Goal: Task Accomplishment & Management: Manage account settings

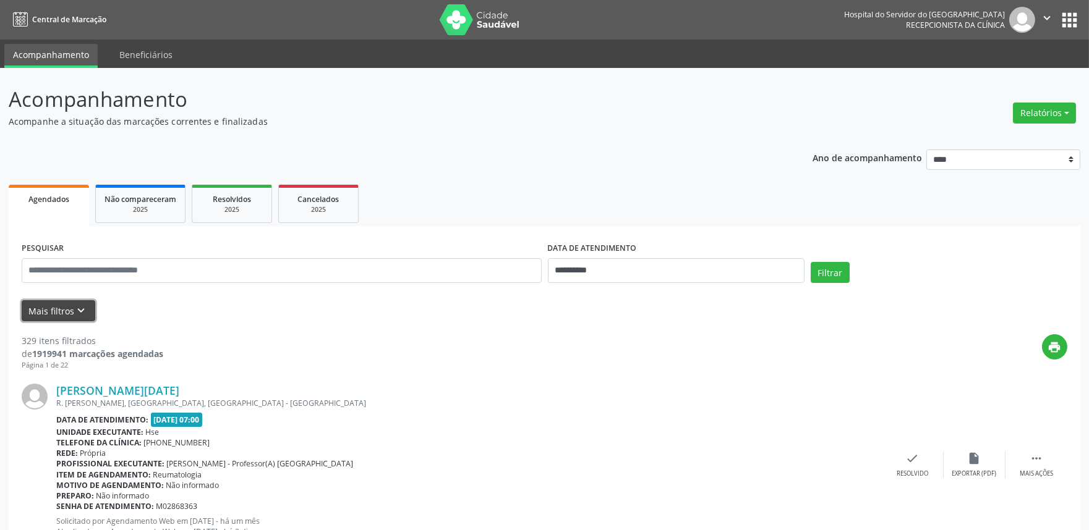
click at [66, 307] on button "Mais filtros keyboard_arrow_down" at bounding box center [59, 311] width 74 height 22
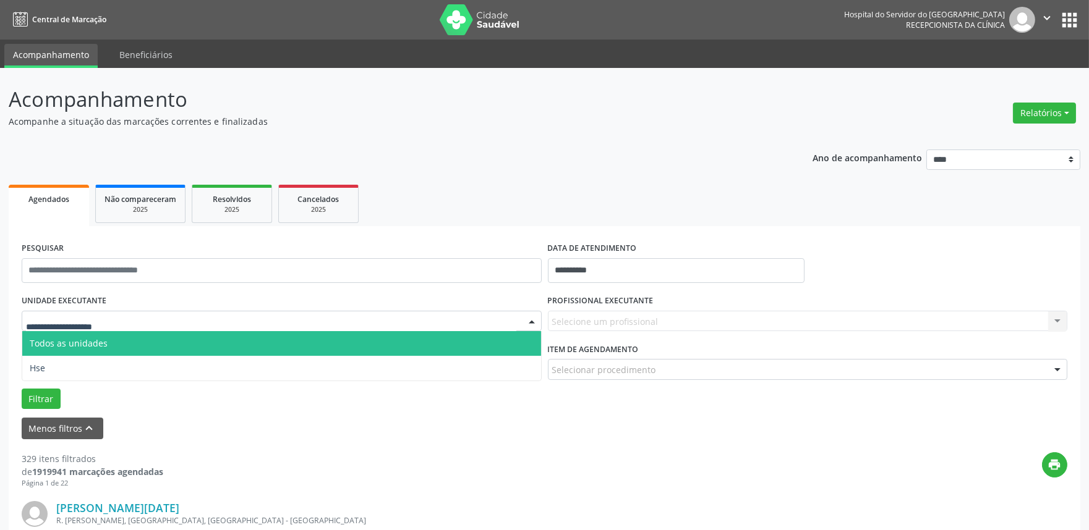
click at [127, 320] on div at bounding box center [282, 321] width 520 height 21
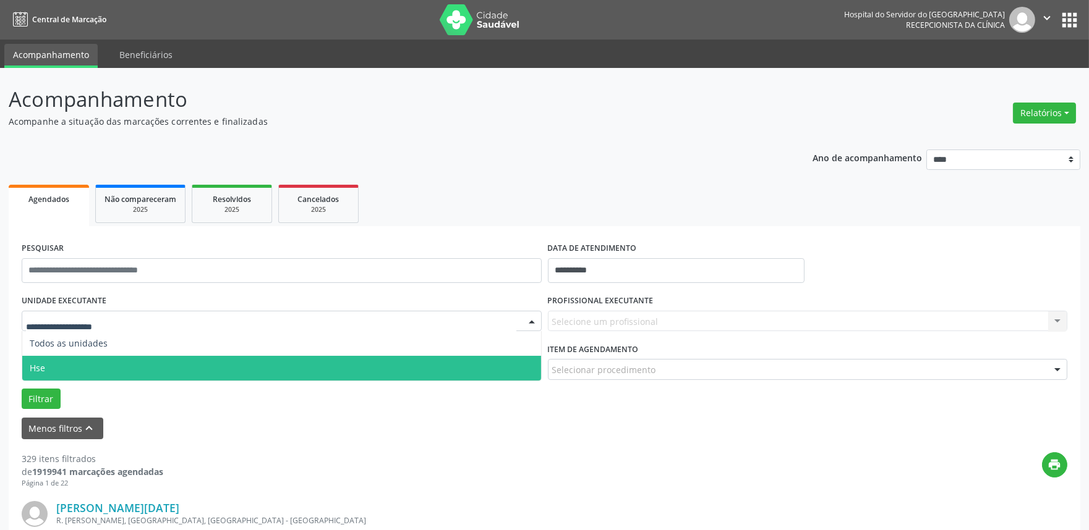
click at [106, 360] on span "Hse" at bounding box center [281, 368] width 519 height 25
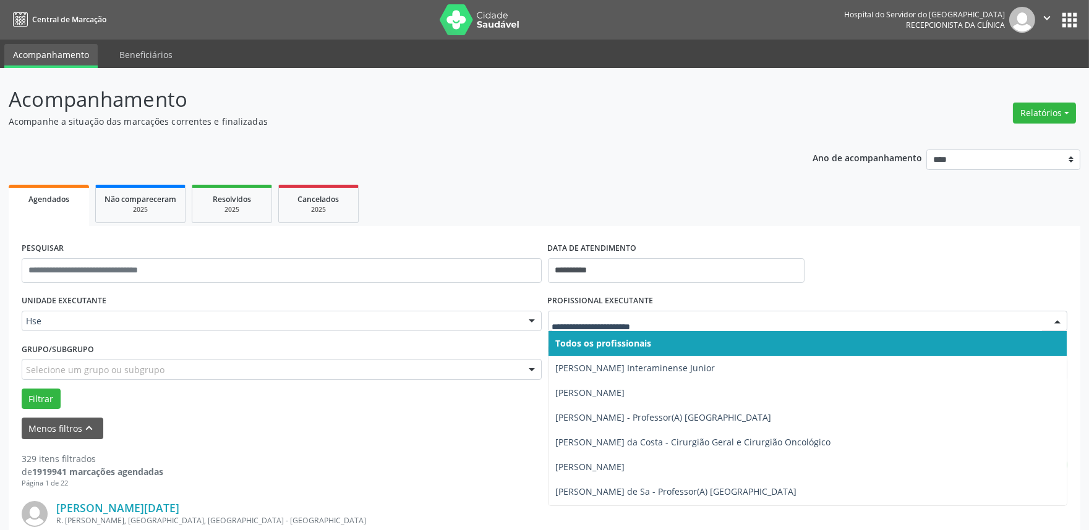
click at [592, 313] on div at bounding box center [808, 321] width 520 height 21
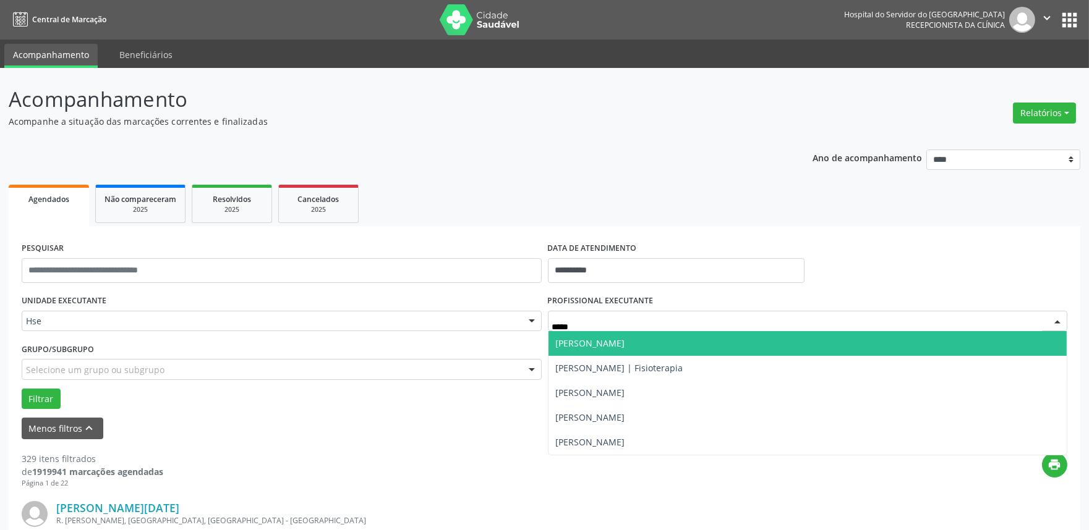
type input "******"
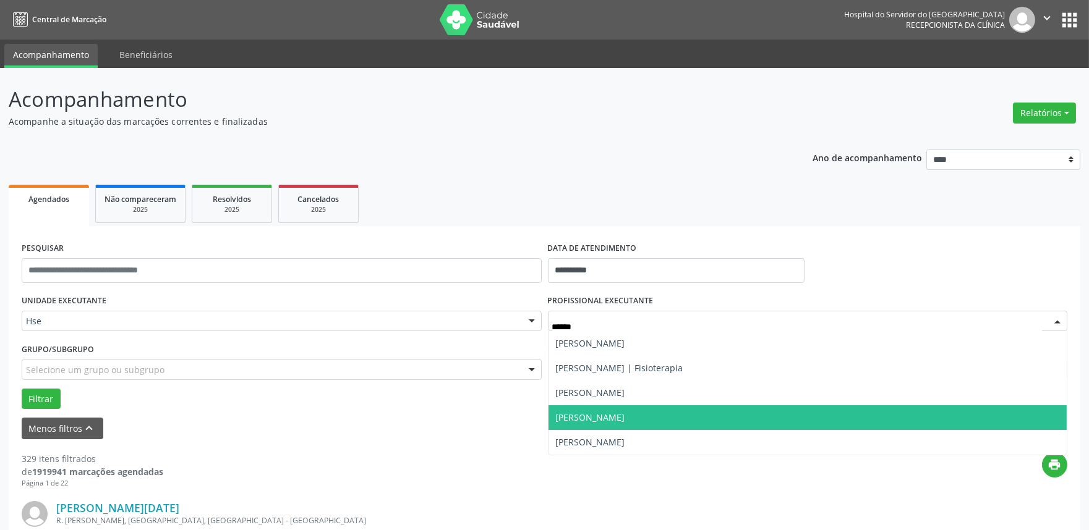
click at [621, 412] on span "Marcos Berenguer Junior" at bounding box center [590, 418] width 69 height 12
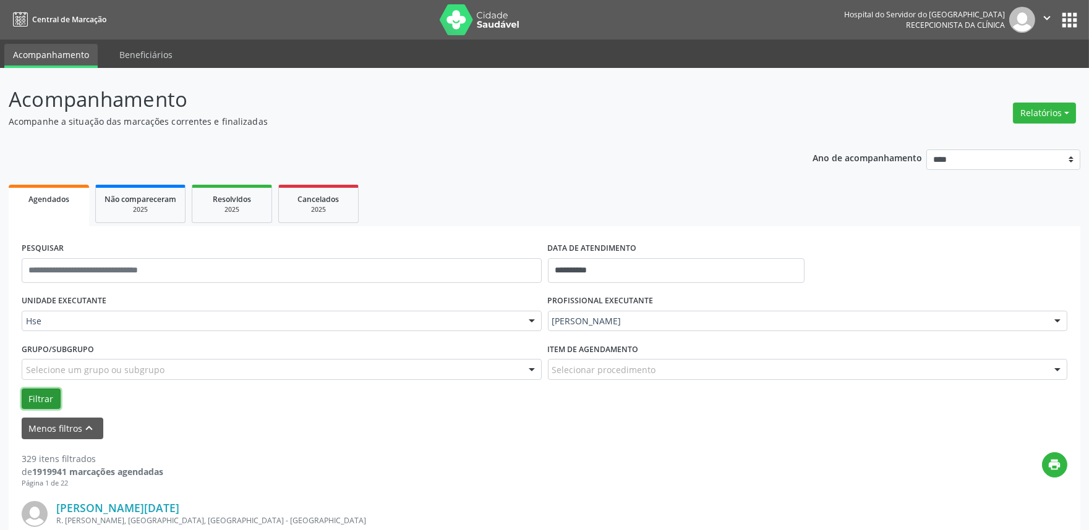
click at [40, 391] on button "Filtrar" at bounding box center [41, 399] width 39 height 21
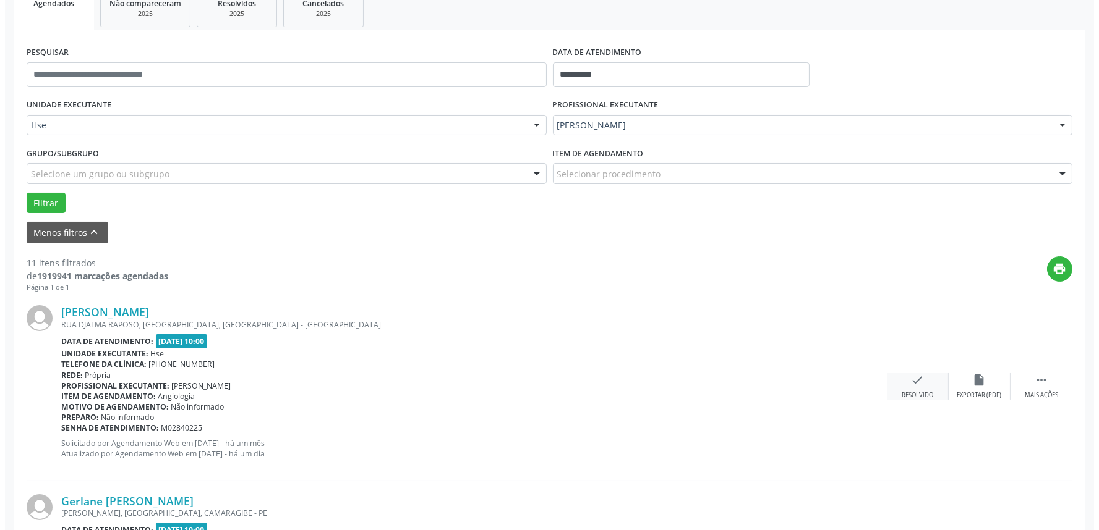
scroll to position [206, 0]
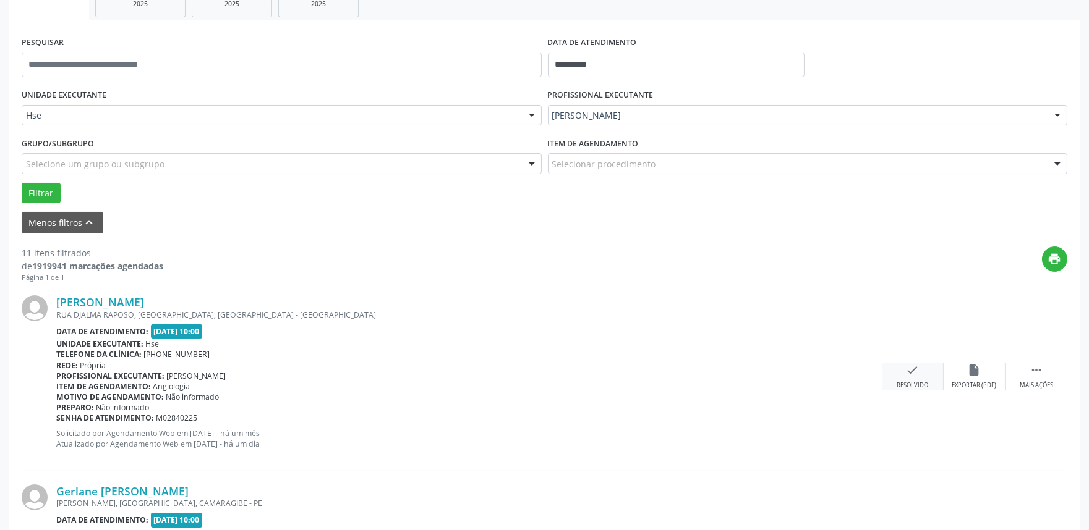
click at [915, 370] on icon "check" at bounding box center [913, 371] width 14 height 14
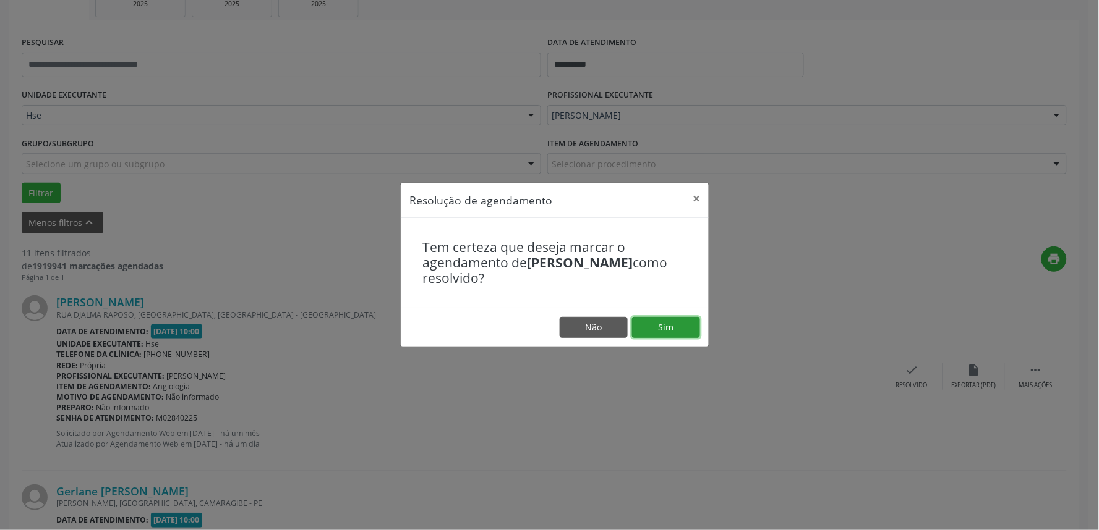
click at [666, 330] on button "Sim" at bounding box center [666, 327] width 68 height 21
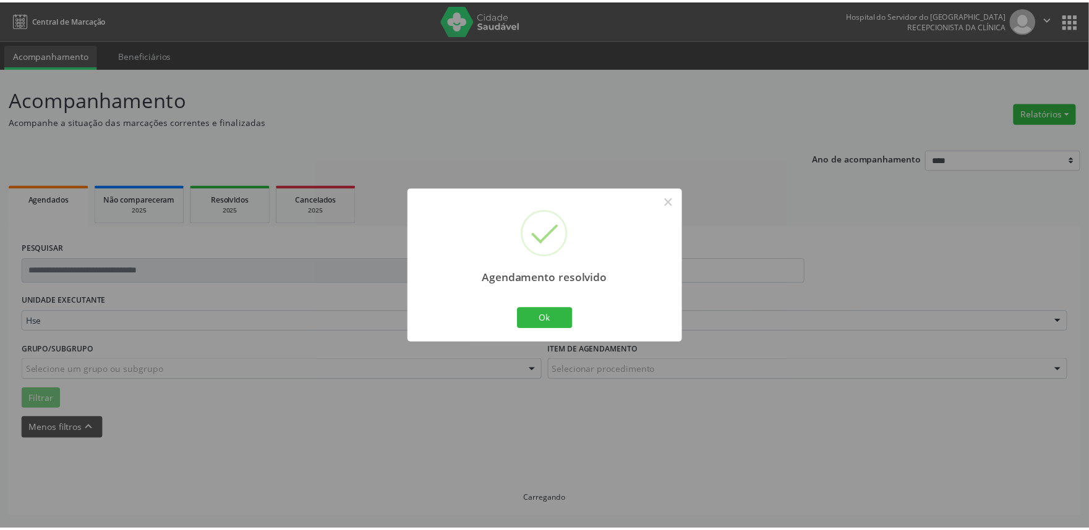
scroll to position [0, 0]
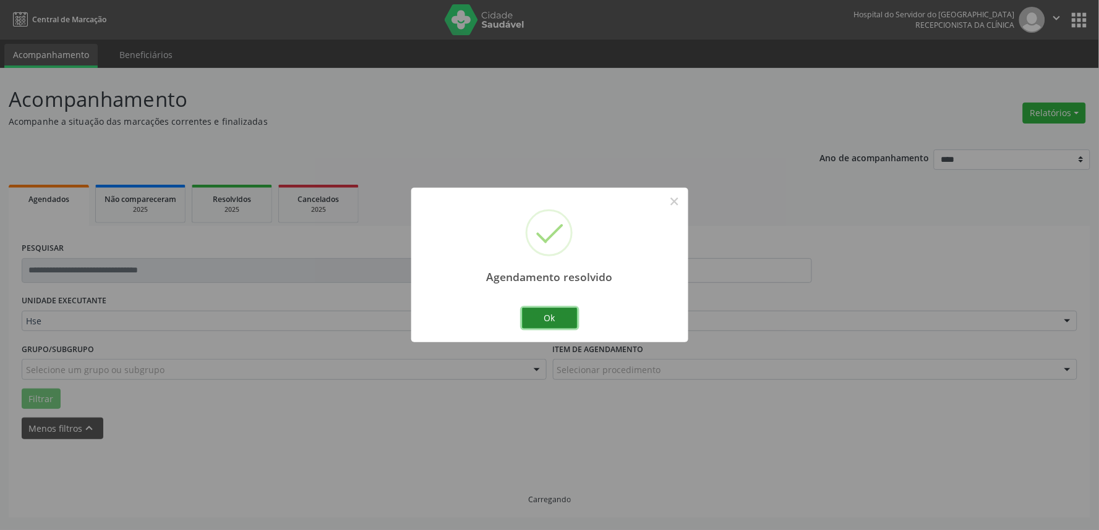
click at [563, 318] on button "Ok" at bounding box center [550, 318] width 56 height 21
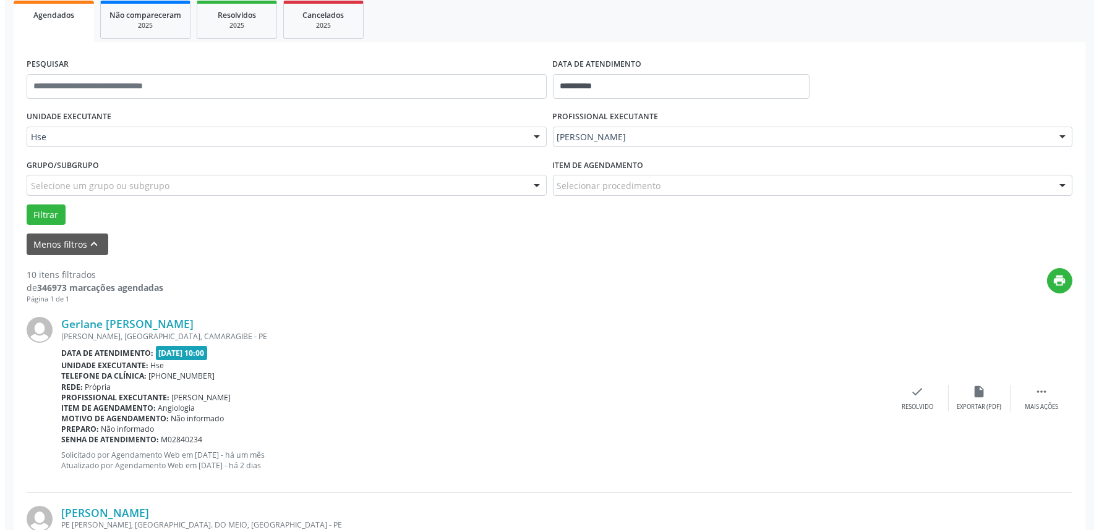
scroll to position [214, 0]
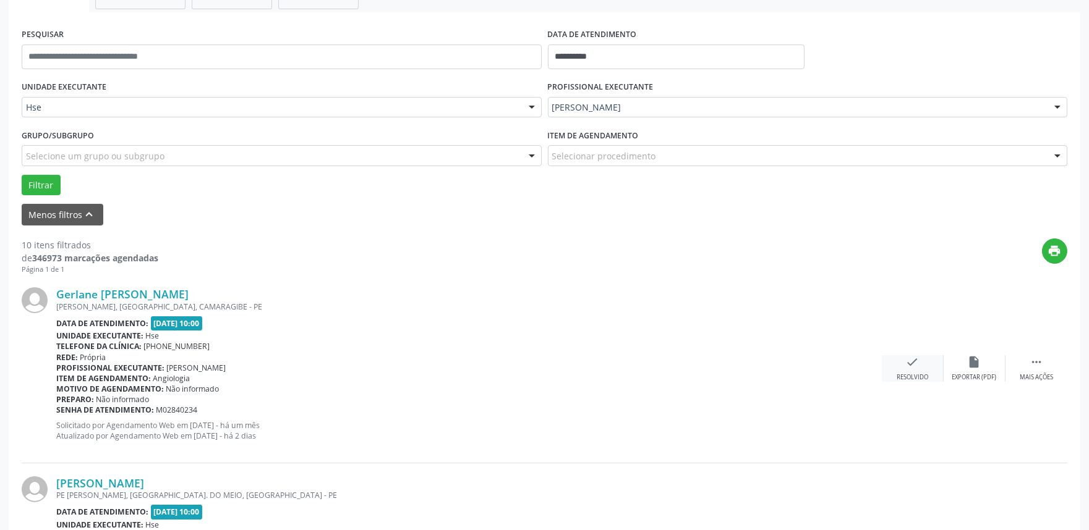
click at [922, 362] on div "check Resolvido" at bounding box center [913, 368] width 62 height 27
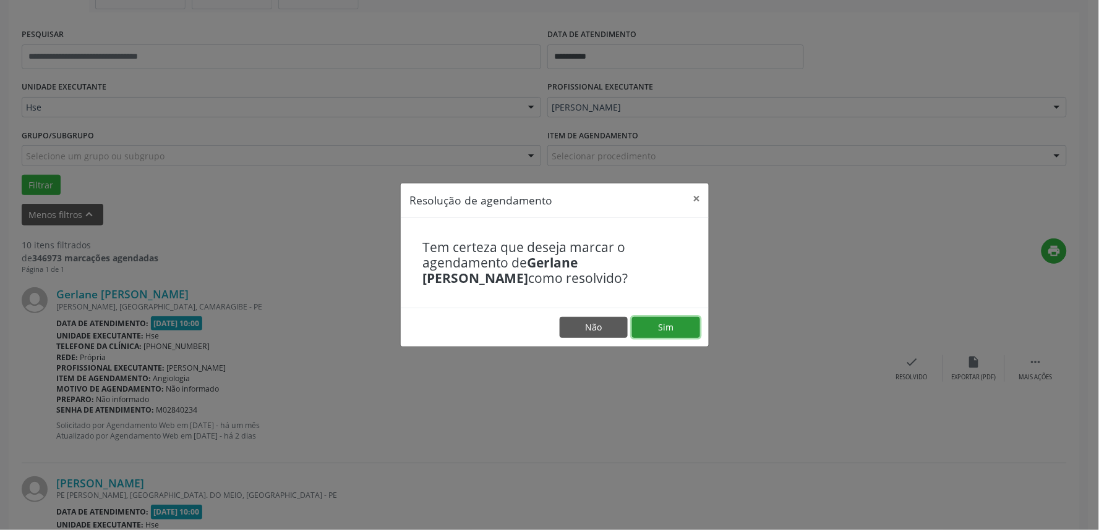
click at [683, 331] on button "Sim" at bounding box center [666, 327] width 68 height 21
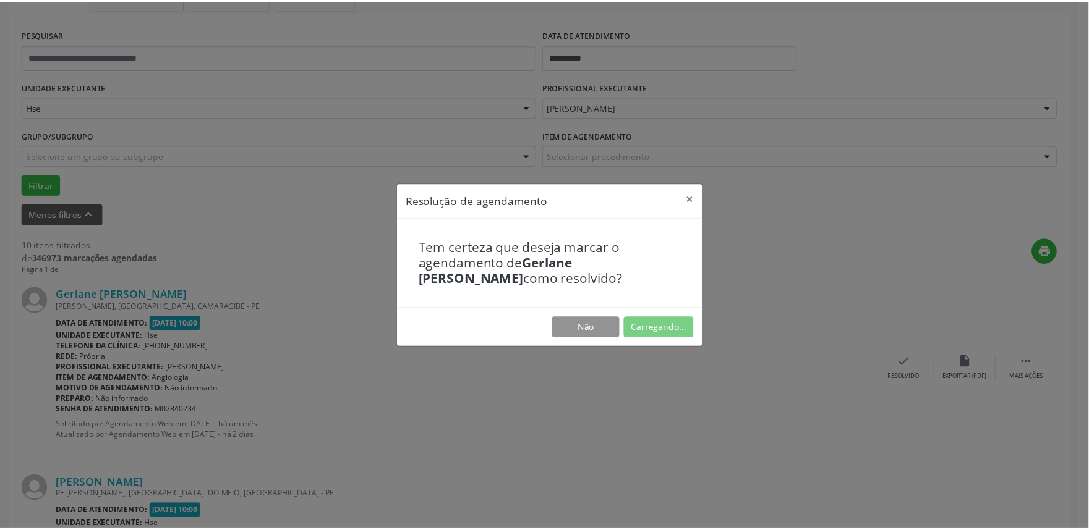
scroll to position [0, 0]
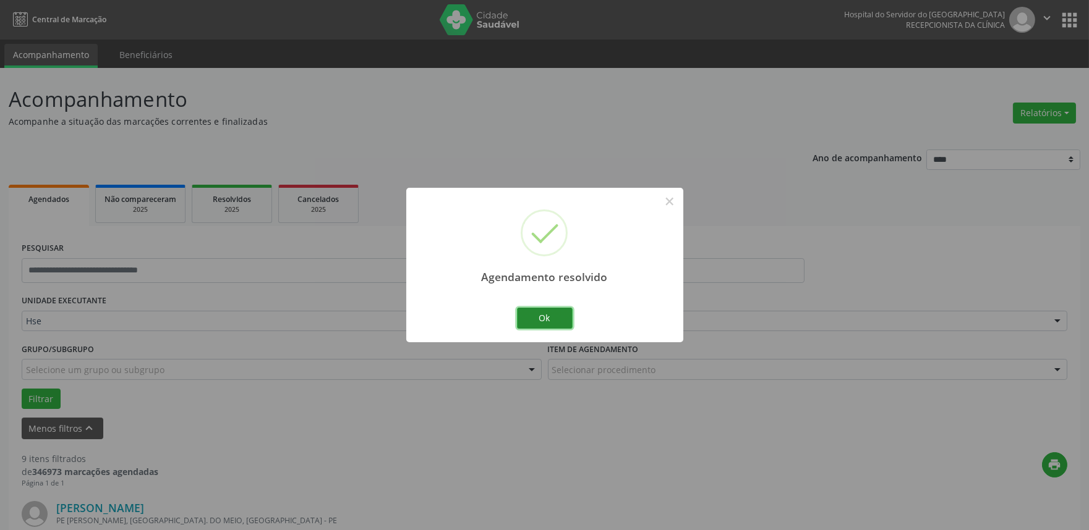
click at [551, 317] on button "Ok" at bounding box center [545, 318] width 56 height 21
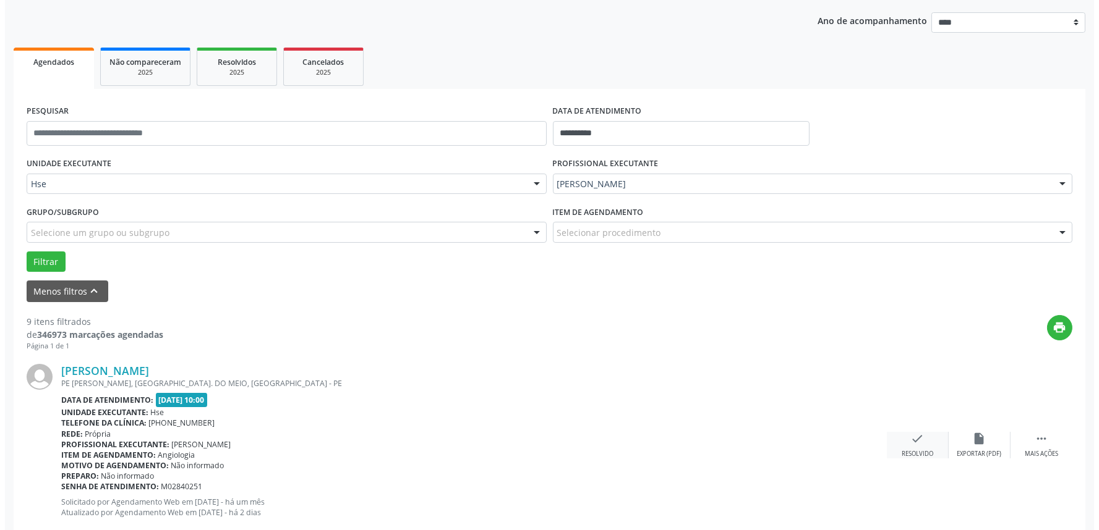
scroll to position [206, 0]
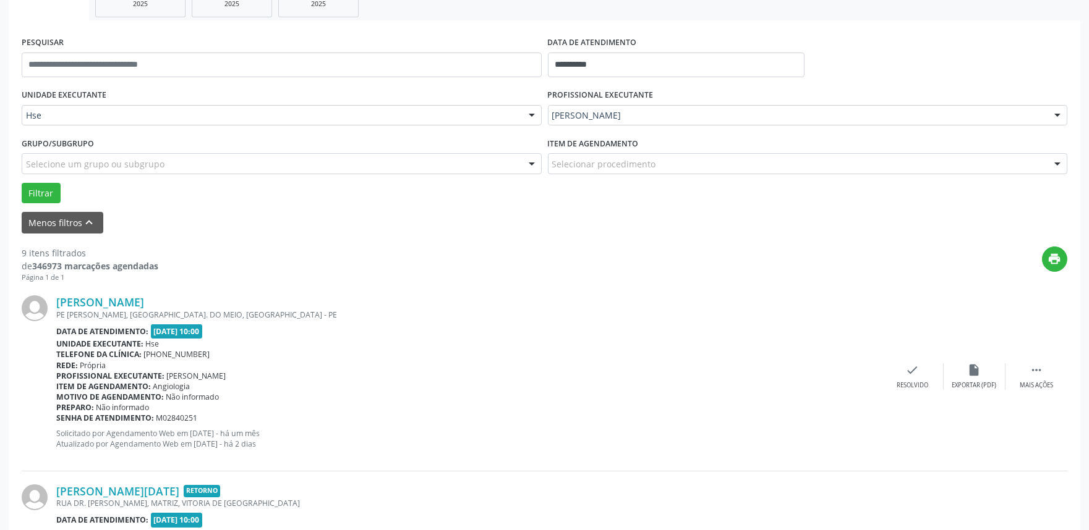
click at [910, 360] on div "Fernanda Borges Carneiro PE RODRIGUES CAMPELO, ENG. DO MEIO, RECIFE - PE Data d…" at bounding box center [544, 377] width 1045 height 189
click at [904, 376] on div "check Resolvido" at bounding box center [913, 377] width 62 height 27
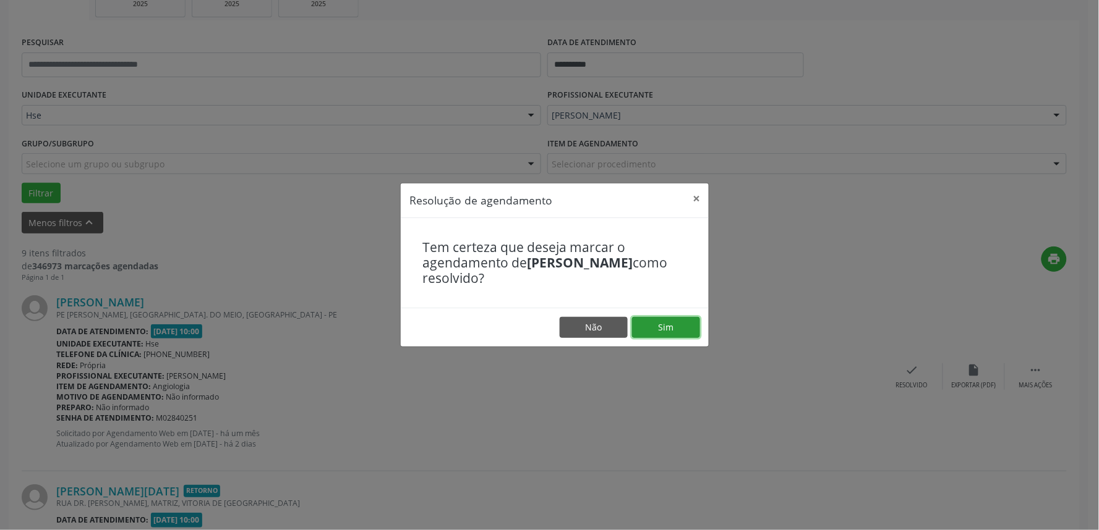
click at [674, 323] on button "Sim" at bounding box center [666, 327] width 68 height 21
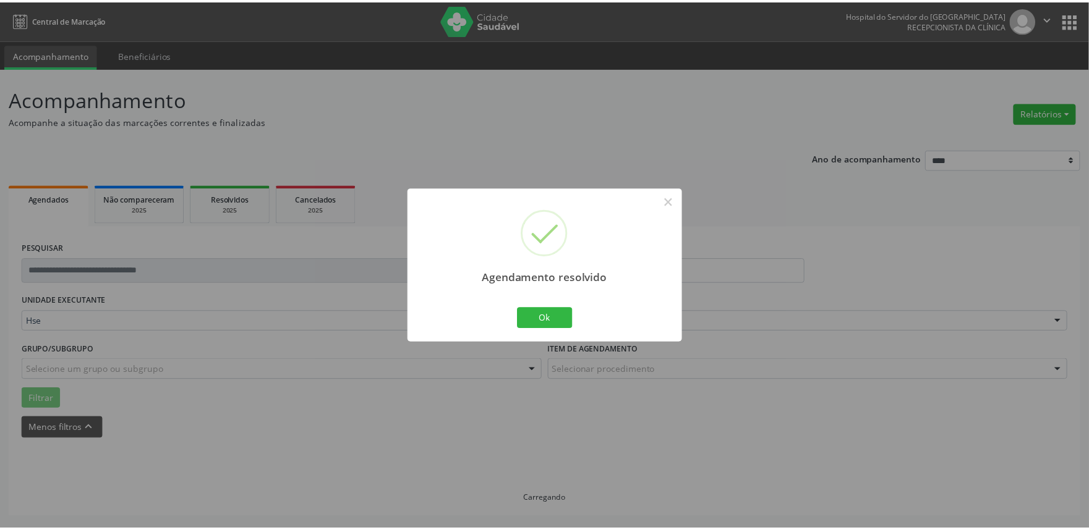
scroll to position [0, 0]
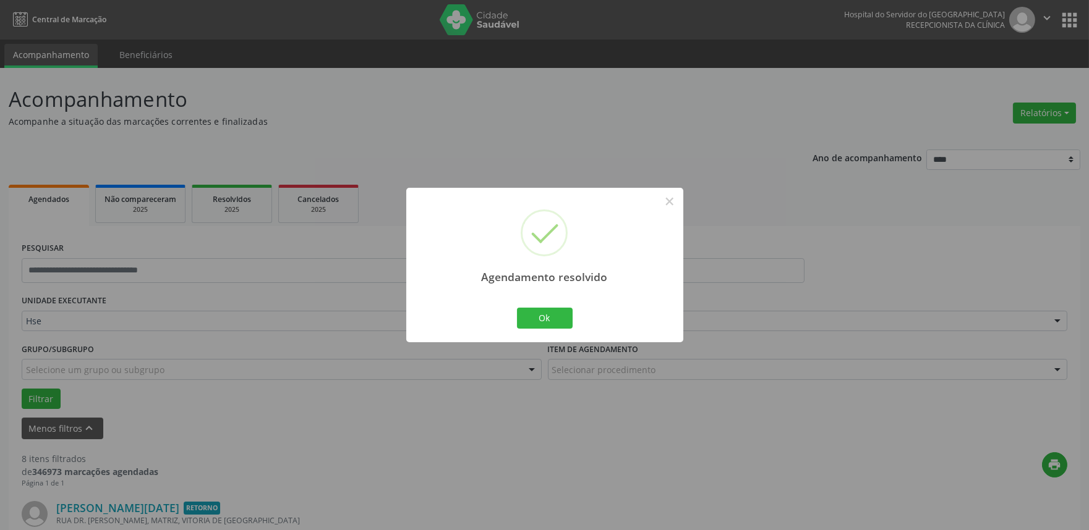
click at [538, 307] on div "Ok Cancel" at bounding box center [544, 318] width 61 height 26
click at [538, 313] on button "Ok" at bounding box center [545, 318] width 56 height 21
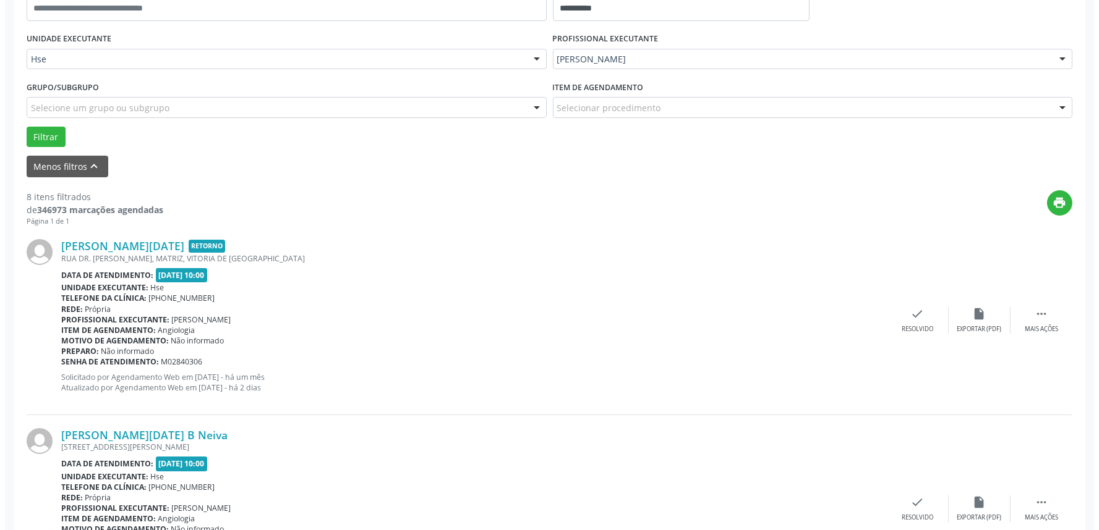
scroll to position [274, 0]
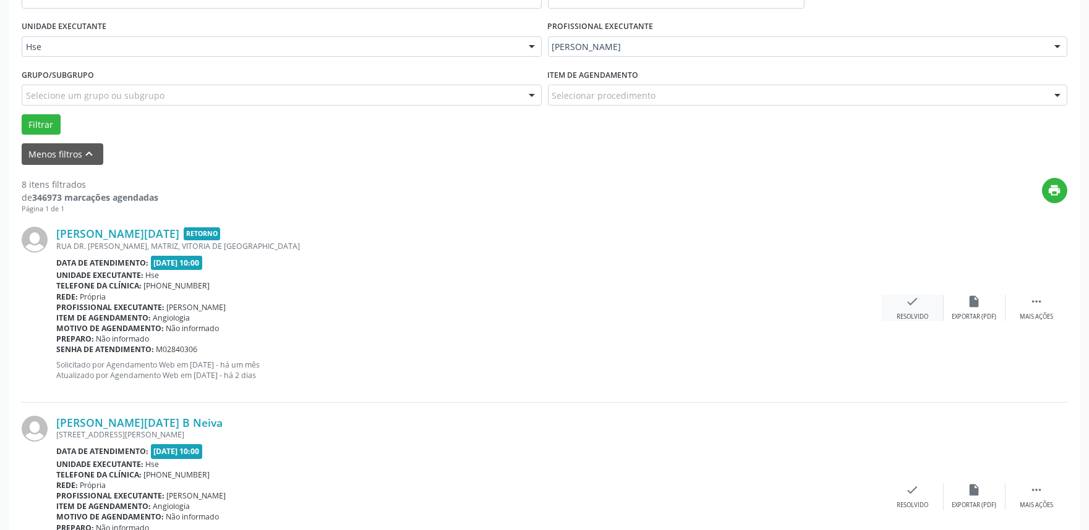
click at [921, 313] on div "Resolvido" at bounding box center [912, 317] width 32 height 9
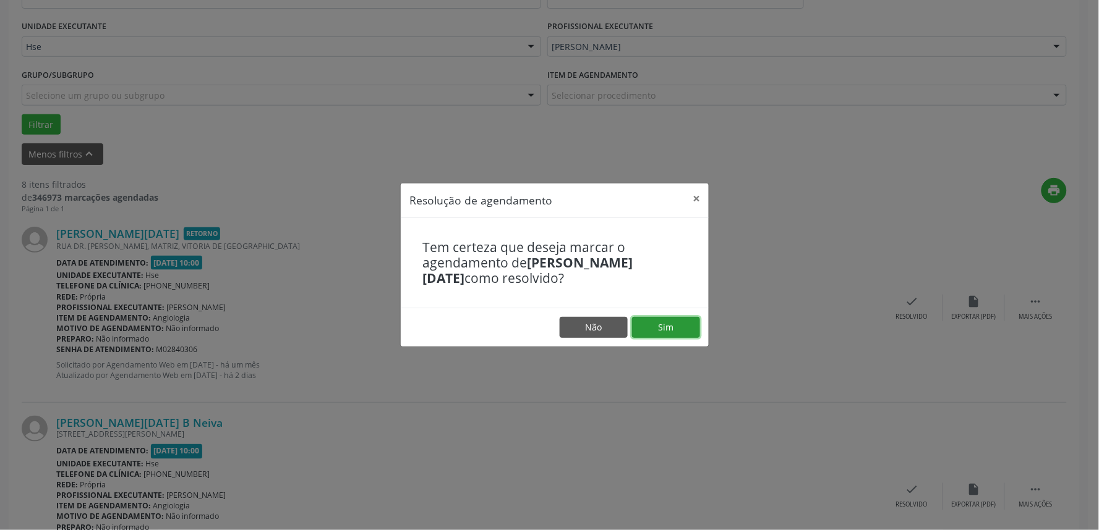
drag, startPoint x: 697, startPoint y: 324, endPoint x: 687, endPoint y: 325, distance: 9.3
click at [696, 325] on button "Sim" at bounding box center [666, 327] width 68 height 21
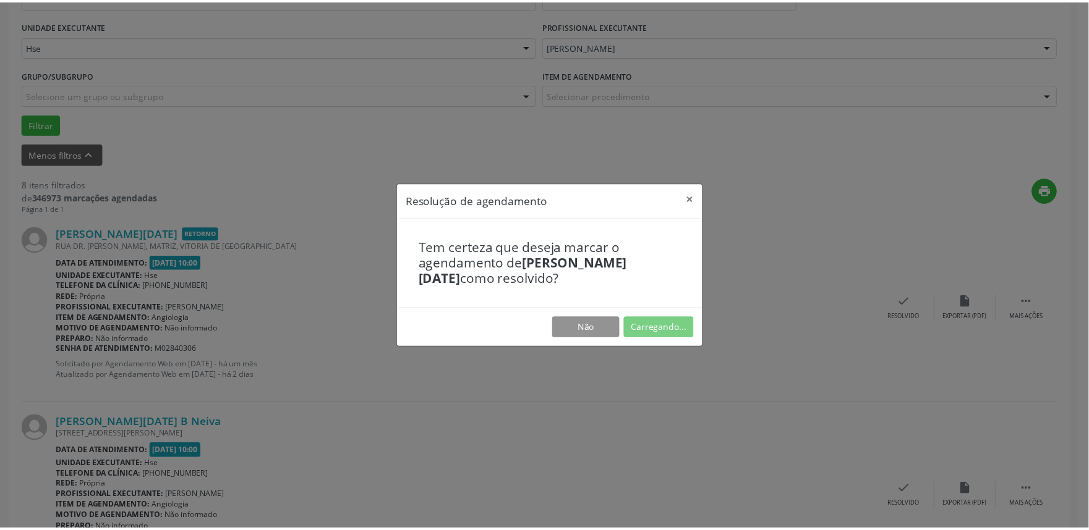
scroll to position [0, 0]
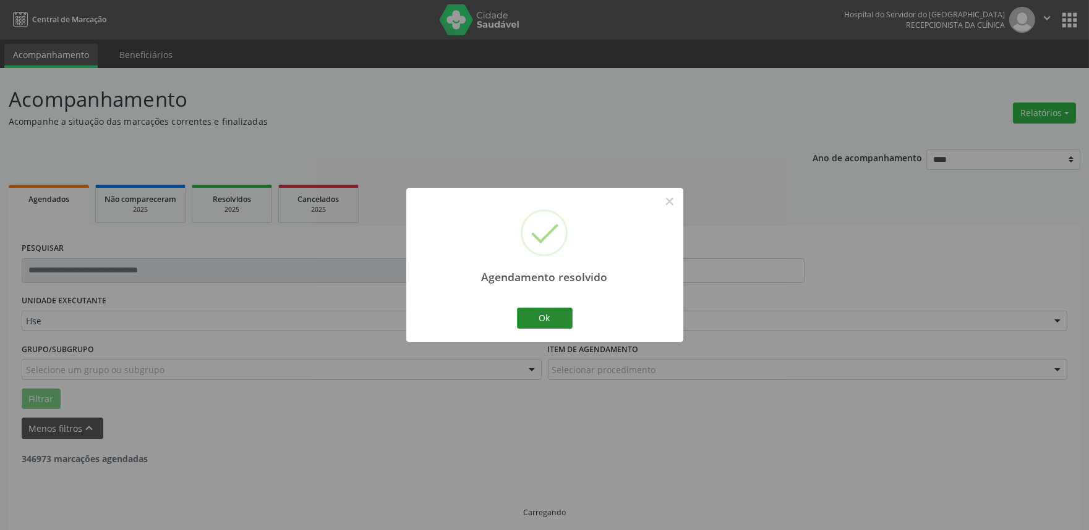
drag, startPoint x: 563, startPoint y: 305, endPoint x: 561, endPoint y: 312, distance: 6.7
click at [563, 306] on div "Ok Cancel" at bounding box center [544, 318] width 61 height 26
click at [561, 312] on button "Ok" at bounding box center [545, 318] width 56 height 21
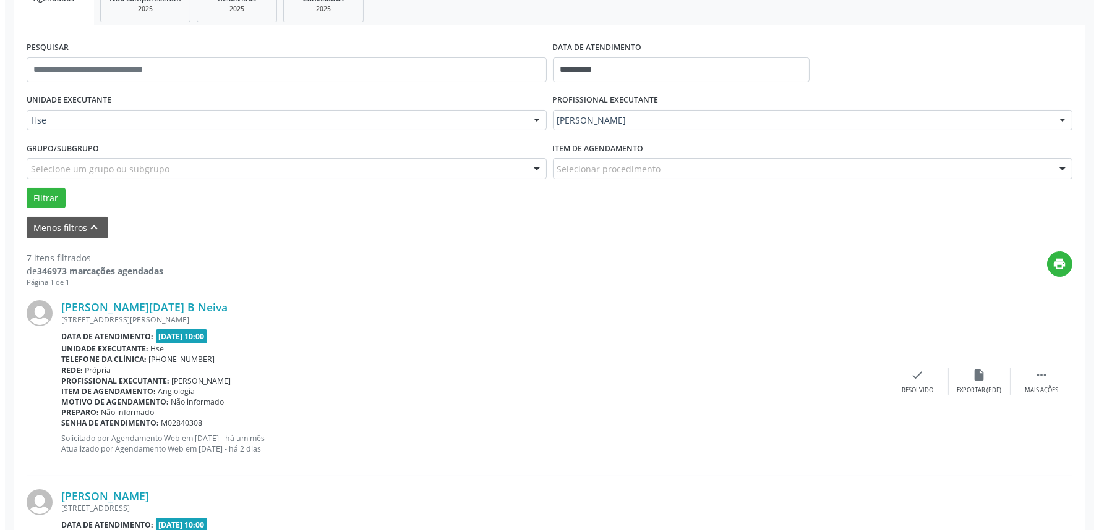
scroll to position [206, 0]
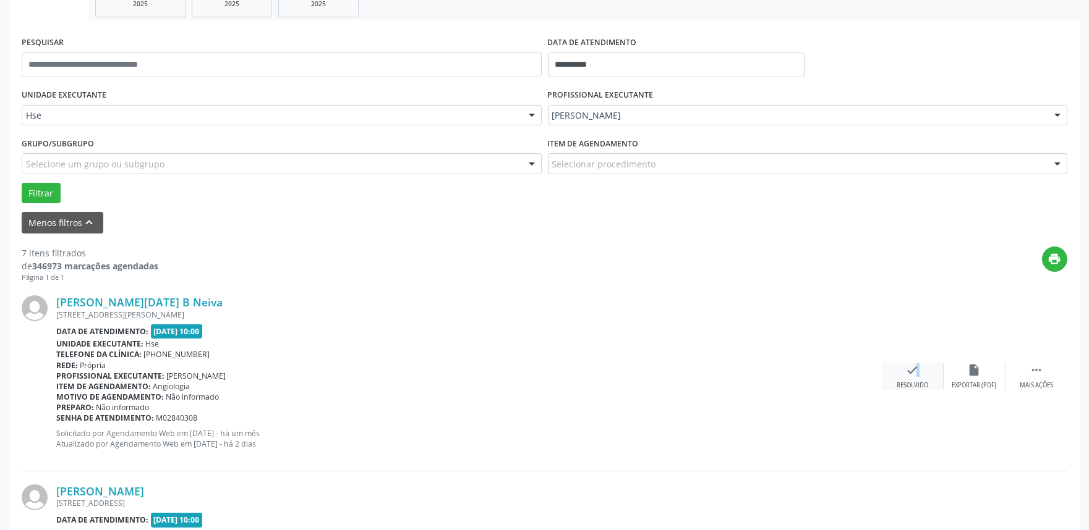
click at [910, 373] on icon "check" at bounding box center [913, 371] width 14 height 14
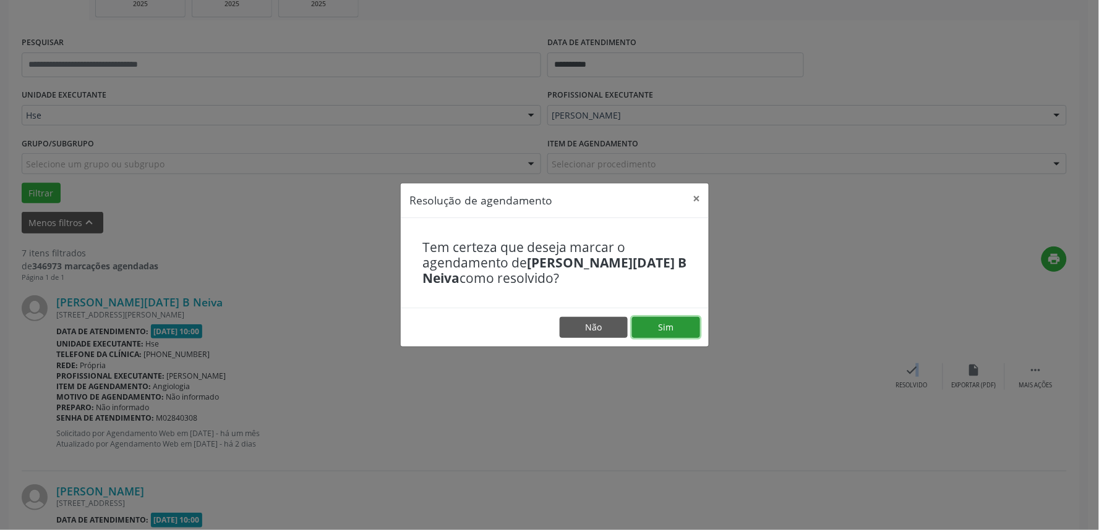
click at [657, 319] on button "Sim" at bounding box center [666, 327] width 68 height 21
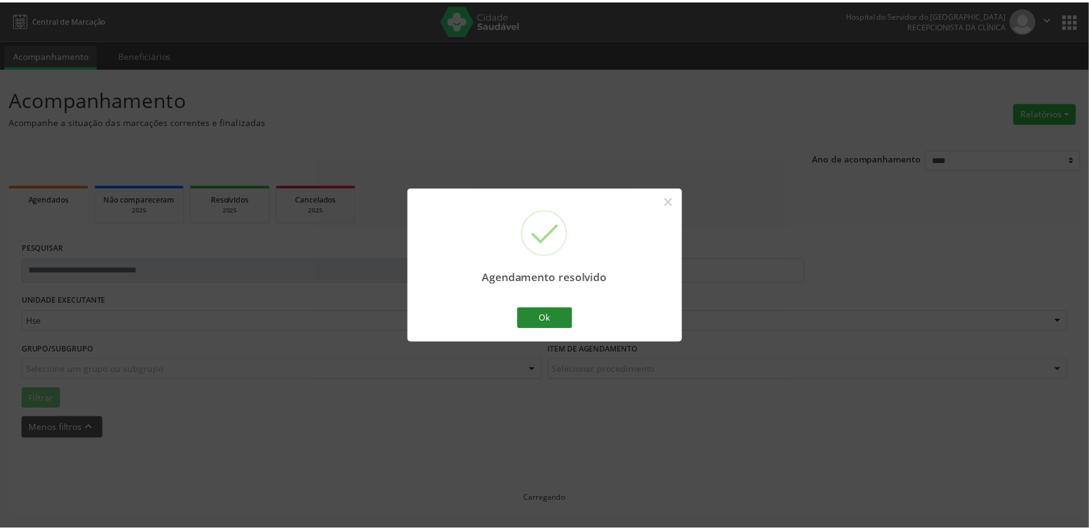
scroll to position [0, 0]
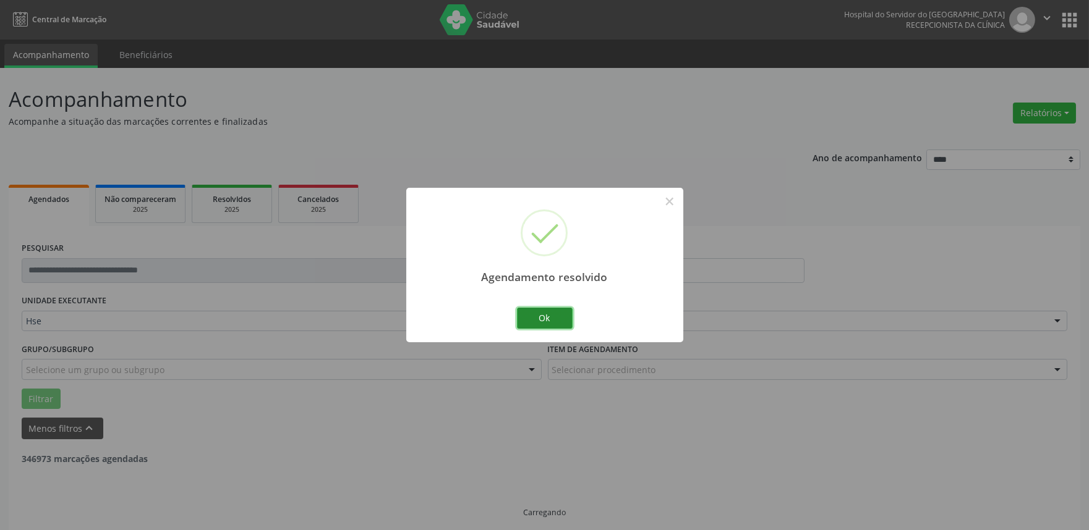
click at [564, 320] on button "Ok" at bounding box center [545, 318] width 56 height 21
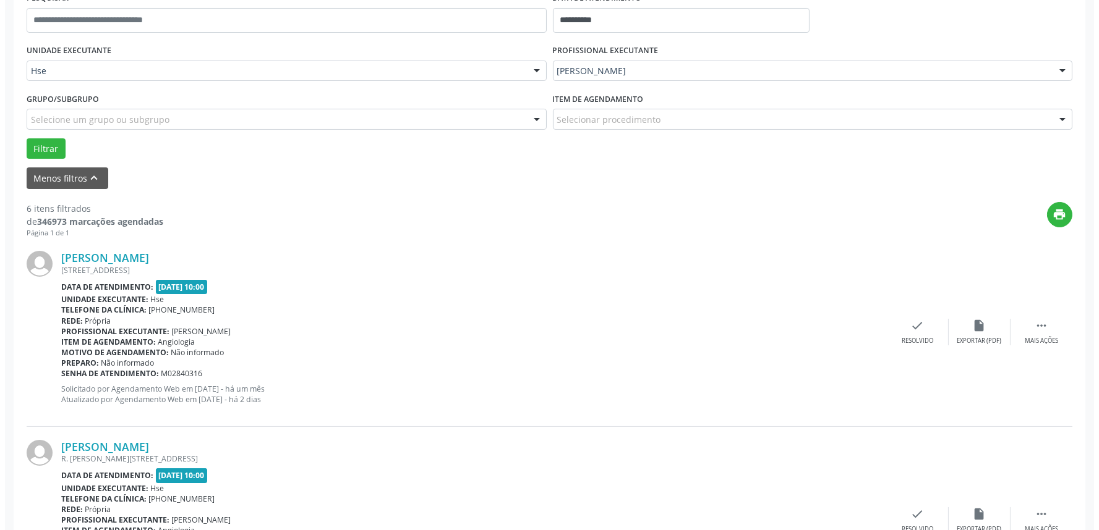
scroll to position [274, 0]
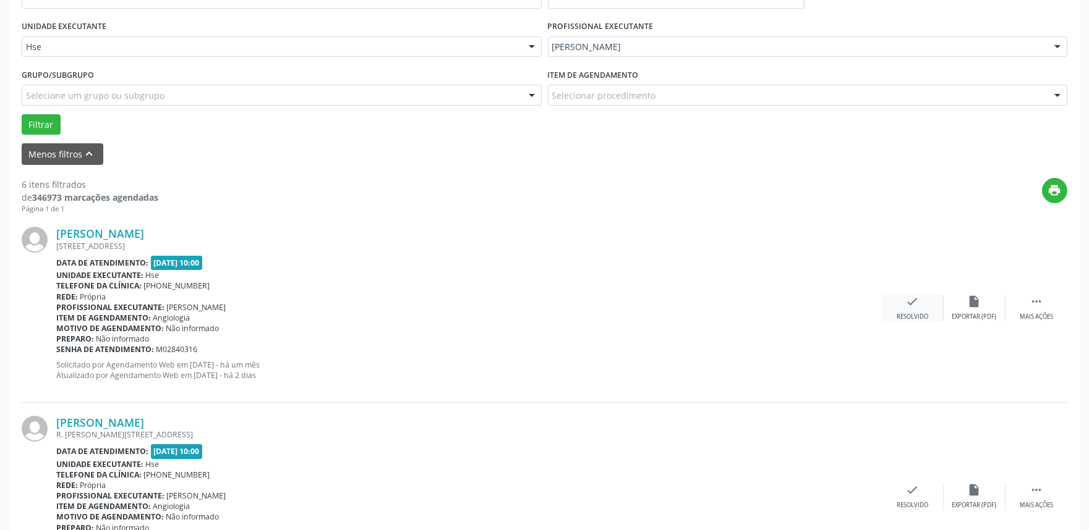
click at [907, 314] on div "Resolvido" at bounding box center [912, 317] width 32 height 9
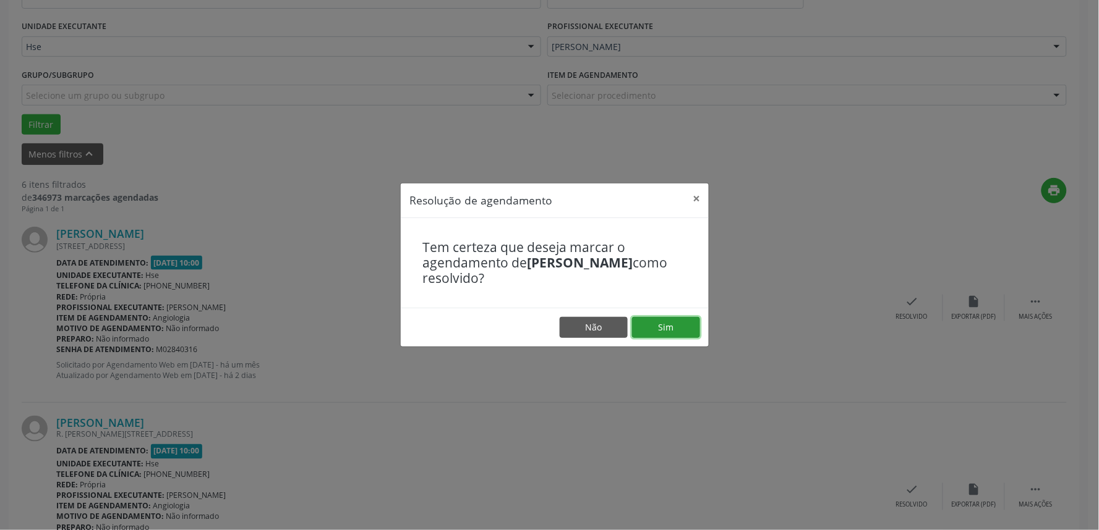
click at [686, 330] on button "Sim" at bounding box center [666, 327] width 68 height 21
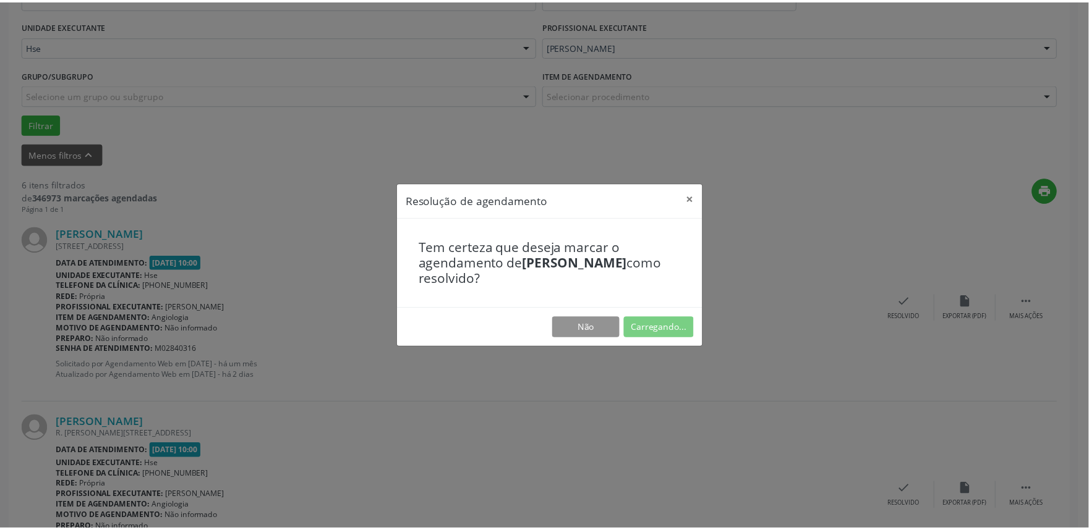
scroll to position [0, 0]
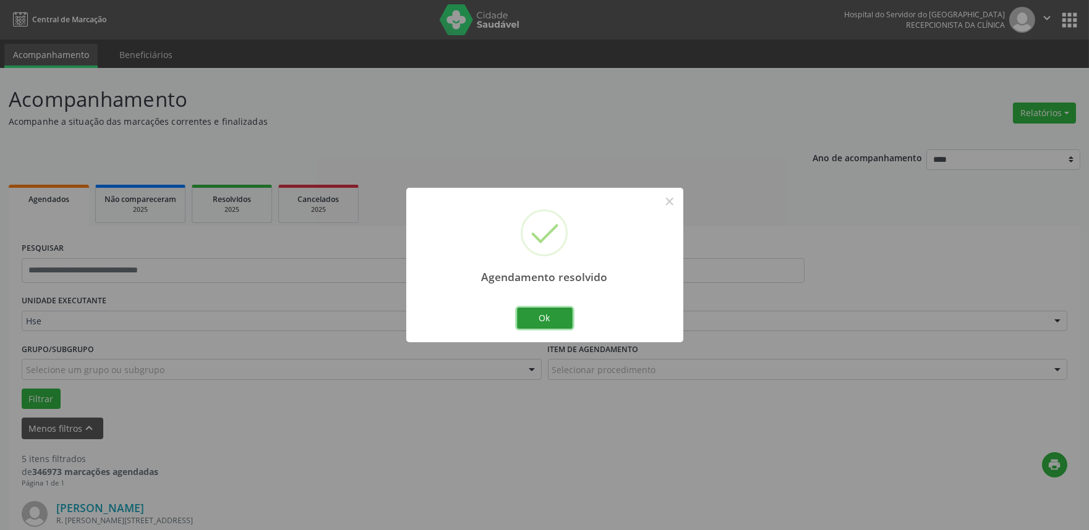
click at [559, 328] on button "Ok" at bounding box center [545, 318] width 56 height 21
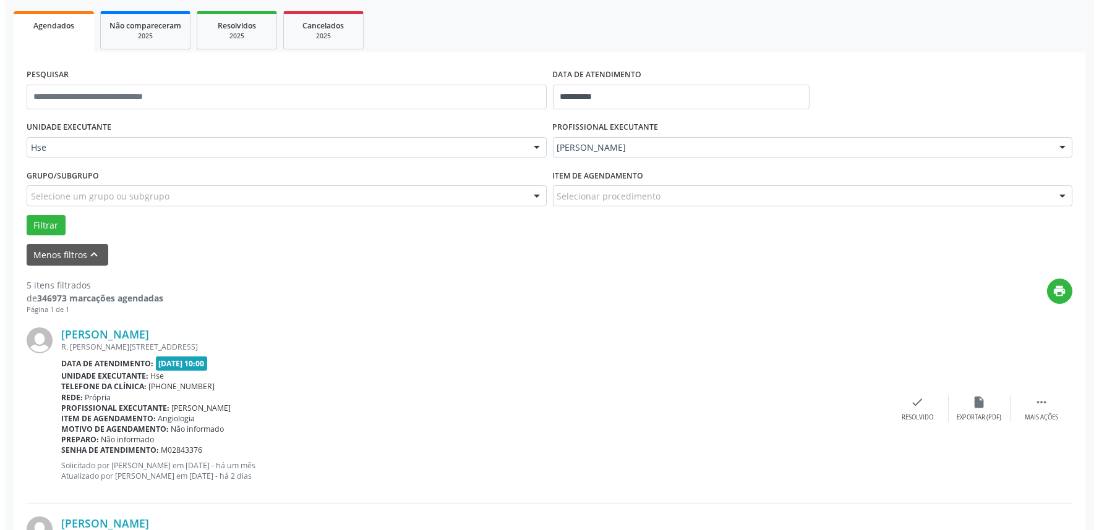
scroll to position [206, 0]
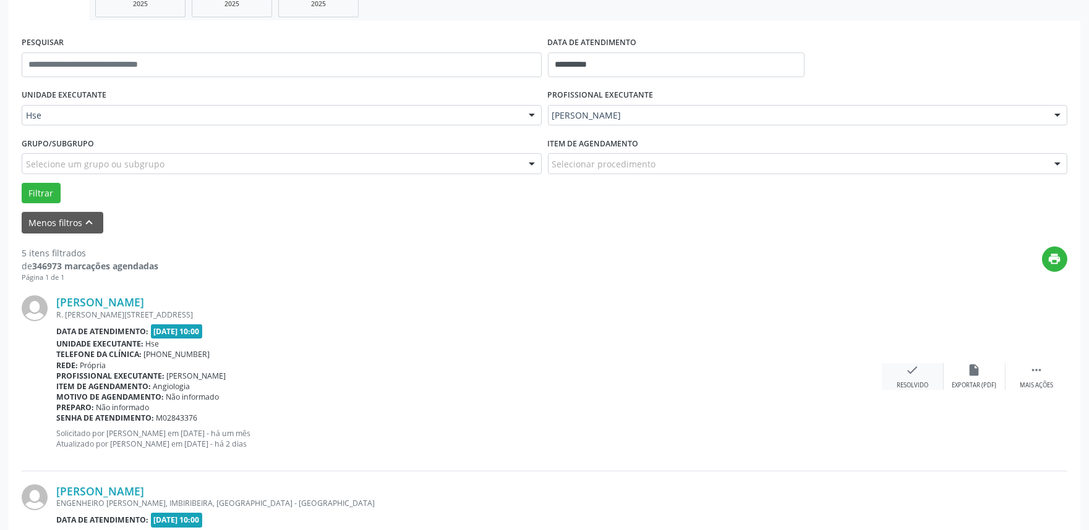
click at [913, 376] on icon "check" at bounding box center [913, 371] width 14 height 14
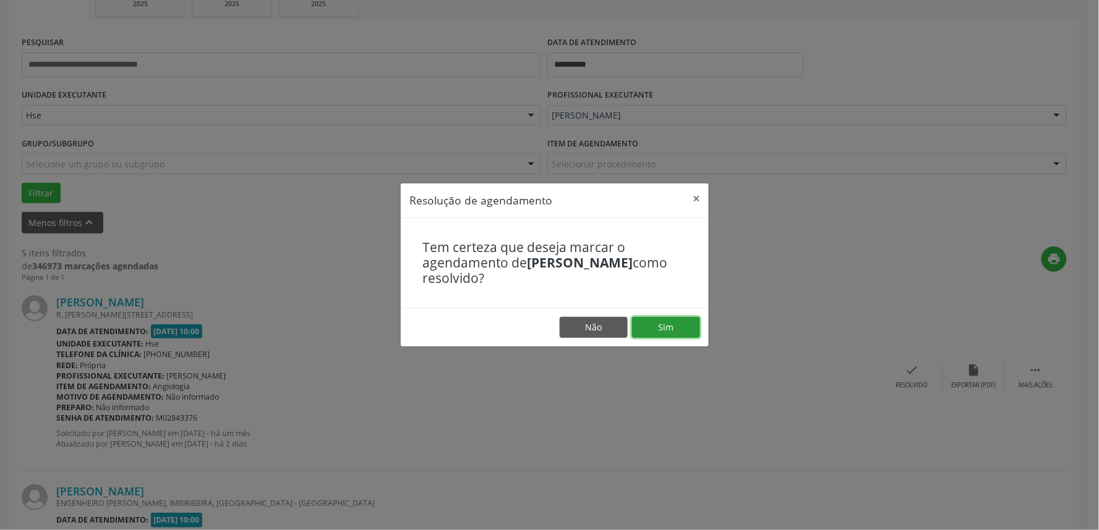
click at [685, 328] on button "Sim" at bounding box center [666, 327] width 68 height 21
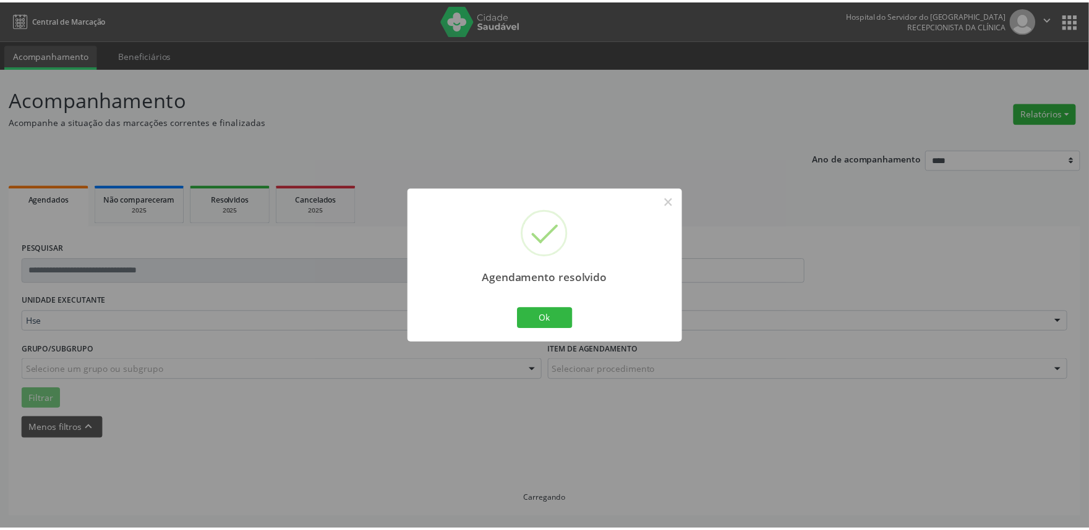
scroll to position [0, 0]
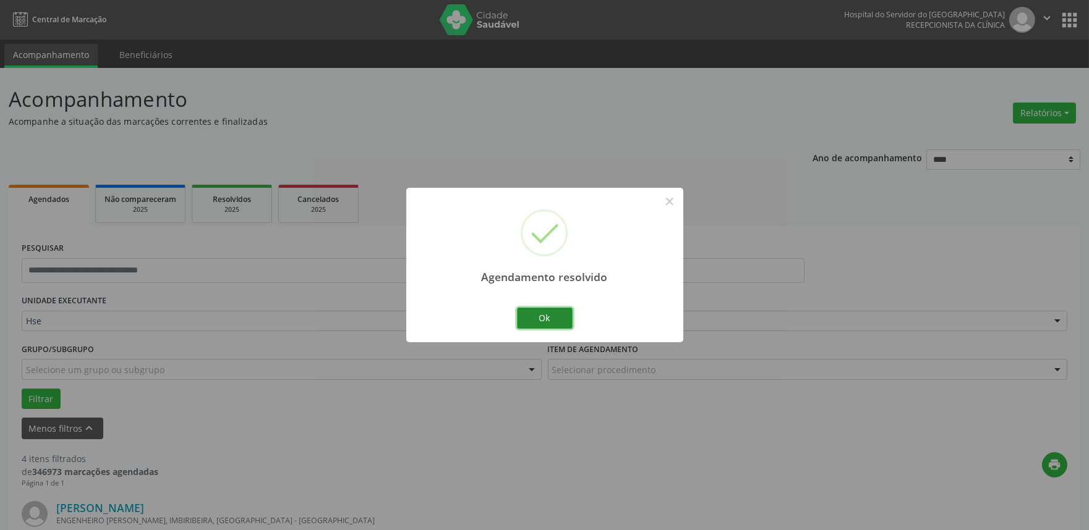
click at [558, 320] on button "Ok" at bounding box center [545, 318] width 56 height 21
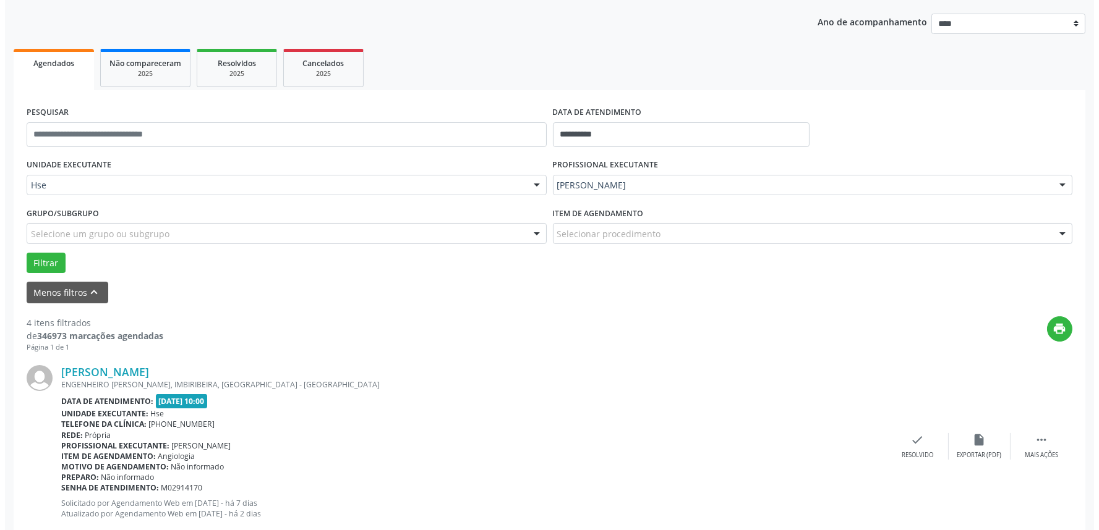
scroll to position [137, 0]
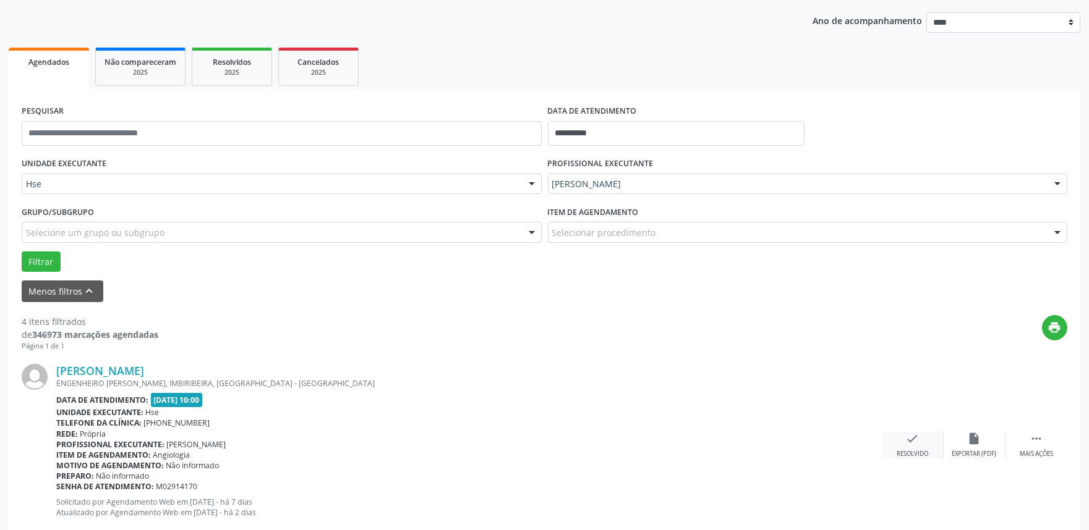
click at [906, 451] on div "Resolvido" at bounding box center [912, 454] width 32 height 9
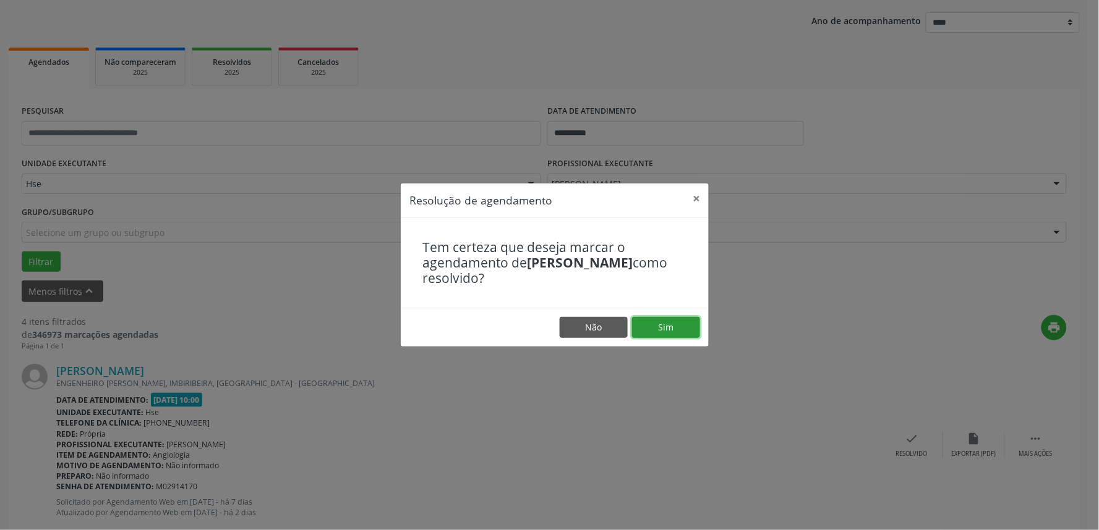
click at [657, 329] on button "Sim" at bounding box center [666, 327] width 68 height 21
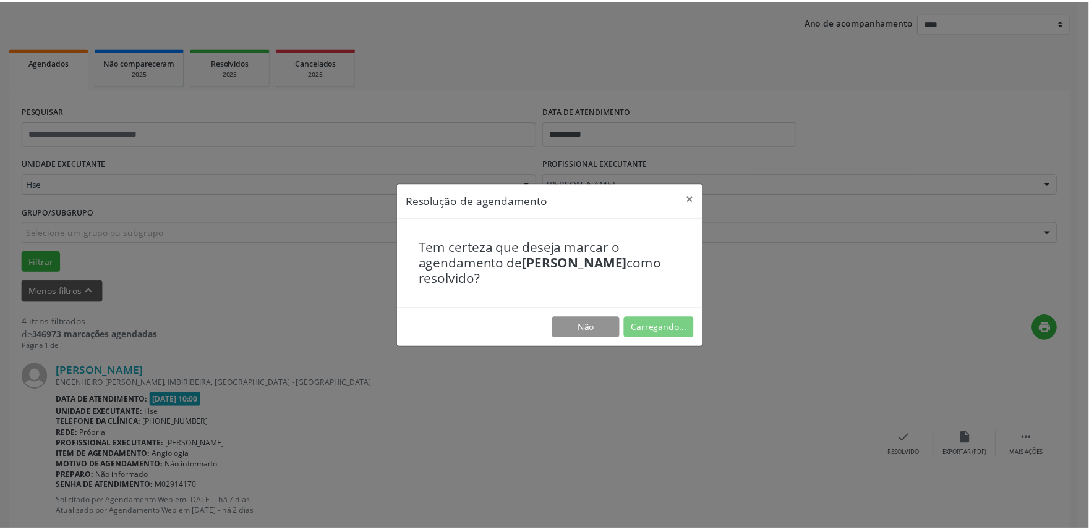
scroll to position [0, 0]
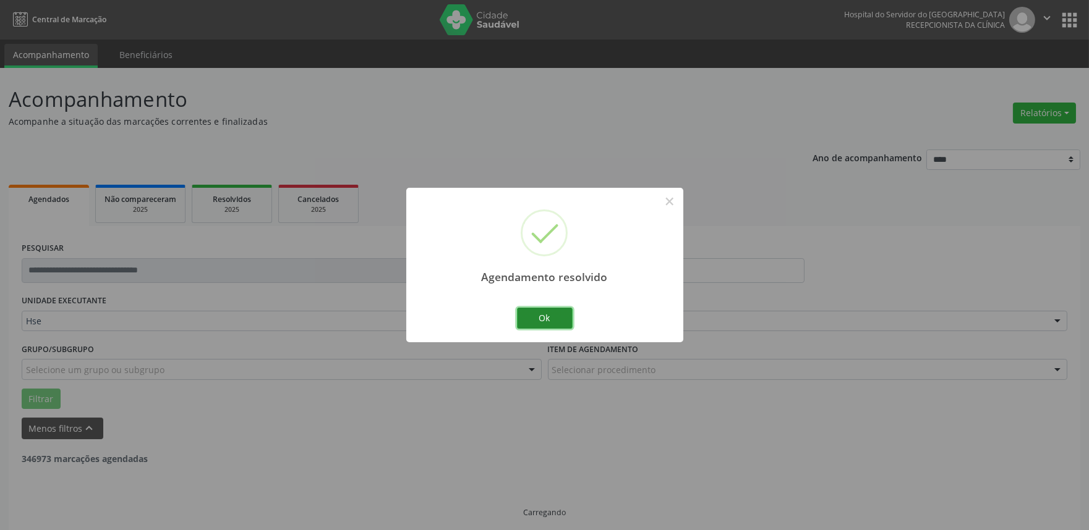
click at [537, 326] on button "Ok" at bounding box center [545, 318] width 56 height 21
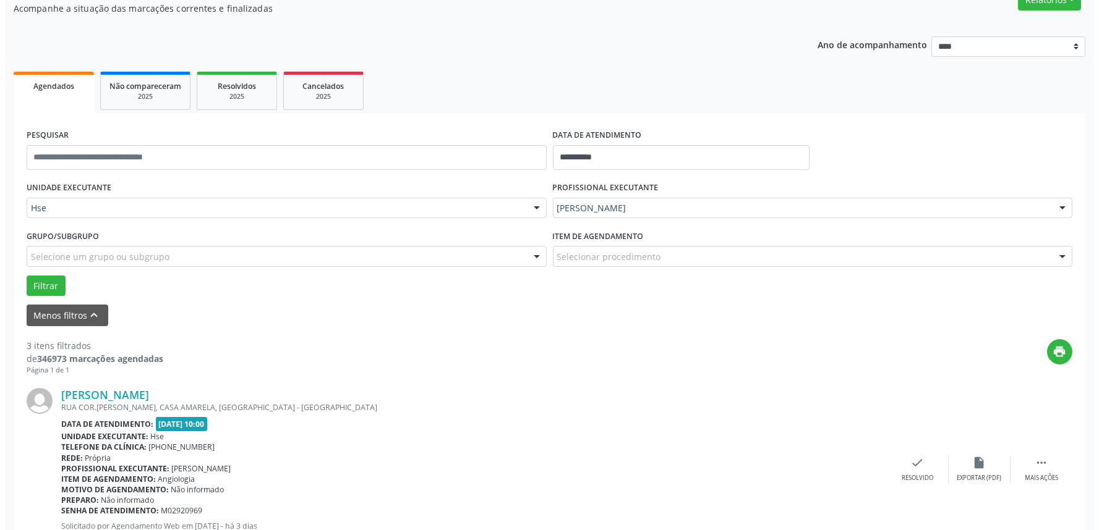
scroll to position [137, 0]
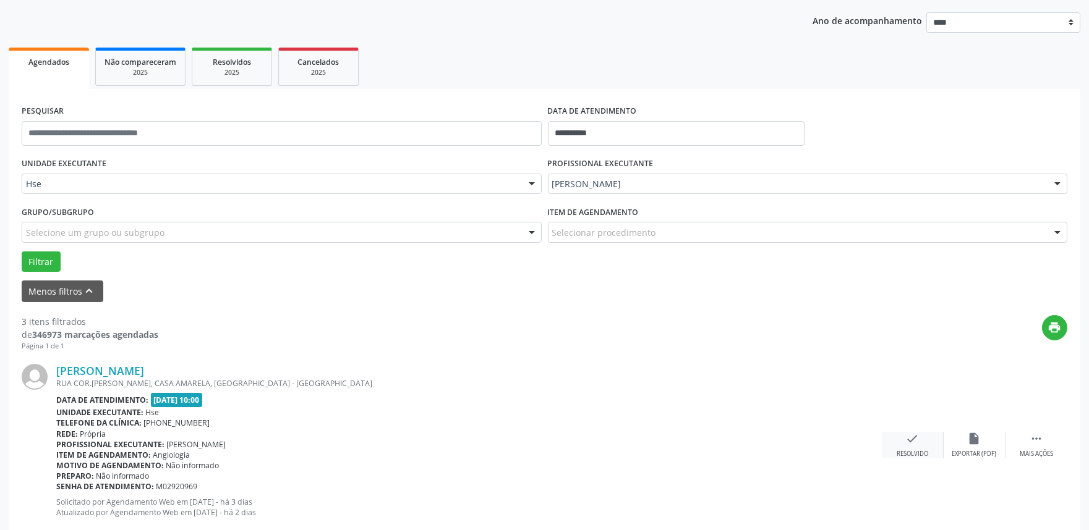
click at [918, 450] on div "Resolvido" at bounding box center [912, 454] width 32 height 9
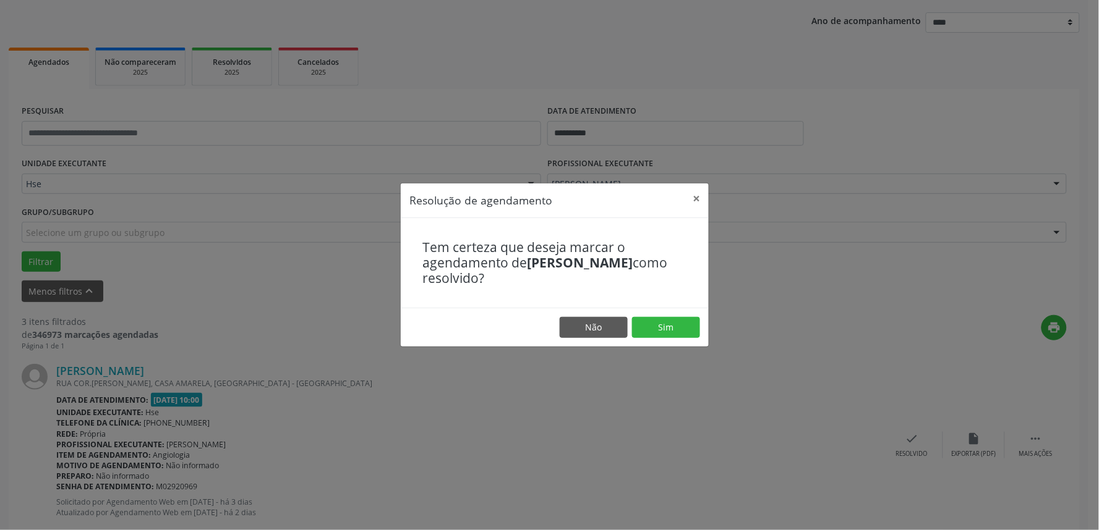
click at [654, 317] on footer "Não Sim" at bounding box center [555, 327] width 308 height 39
click at [660, 330] on button "Sim" at bounding box center [666, 327] width 68 height 21
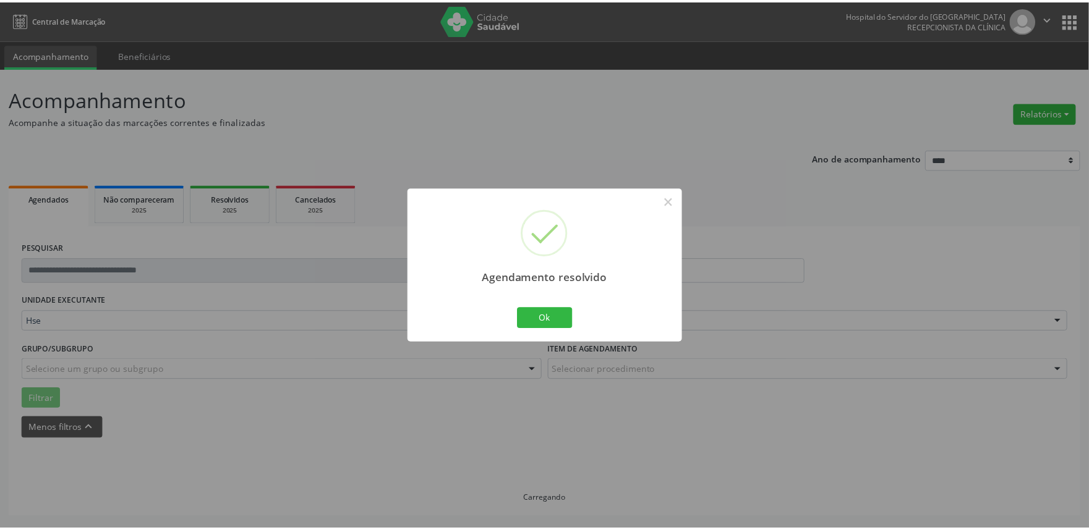
scroll to position [0, 0]
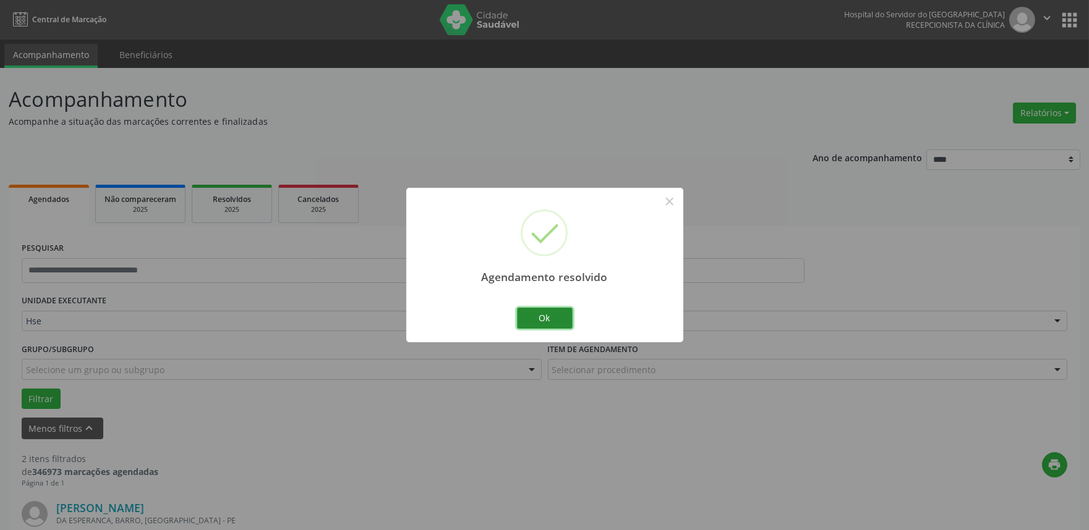
click at [551, 321] on button "Ok" at bounding box center [545, 318] width 56 height 21
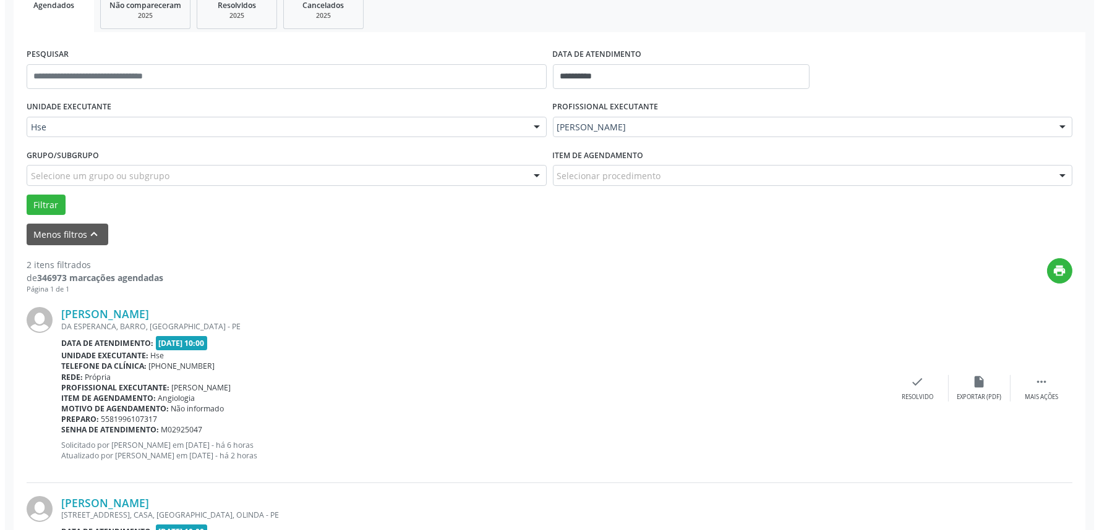
scroll to position [206, 0]
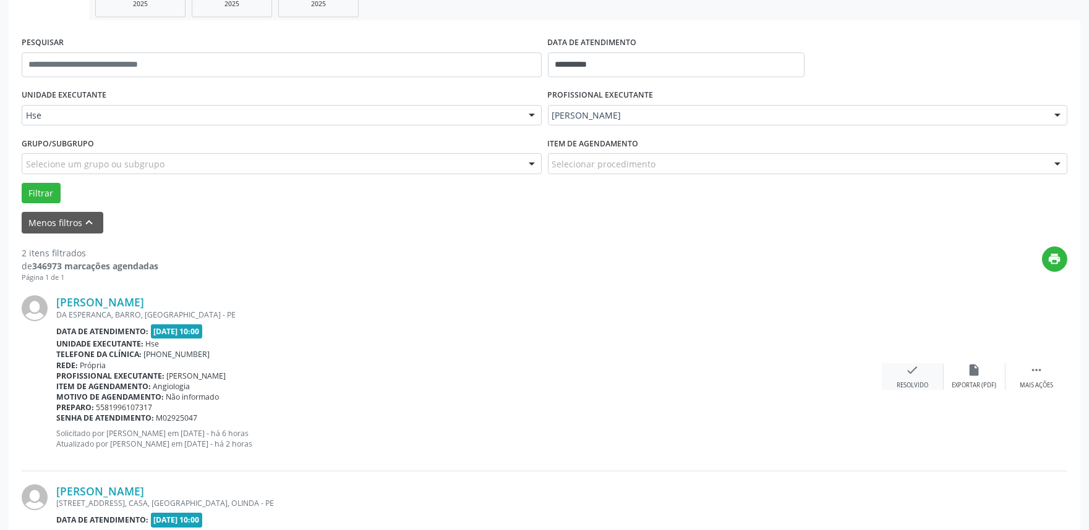
click at [920, 376] on div "check Resolvido" at bounding box center [913, 377] width 62 height 27
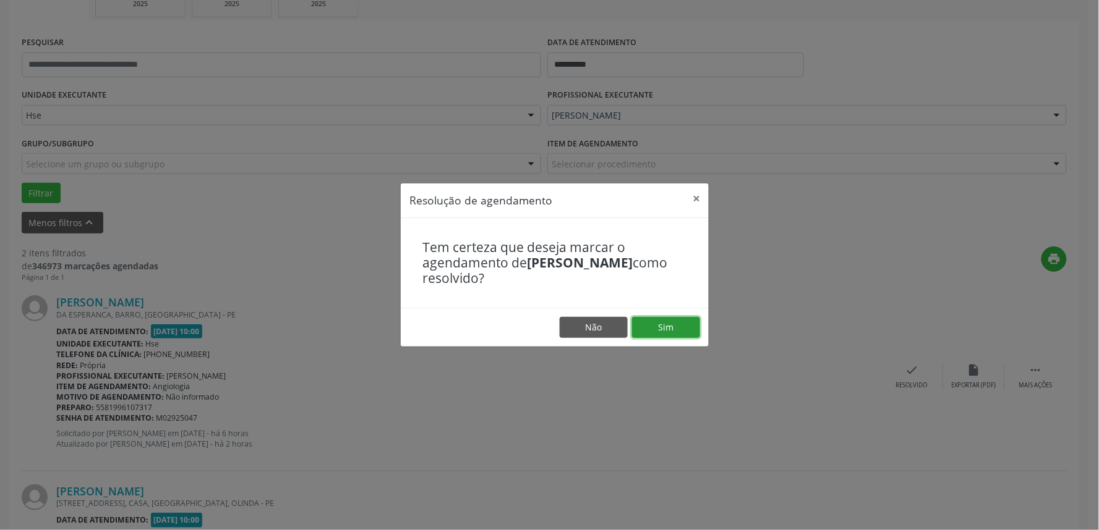
click at [674, 328] on button "Sim" at bounding box center [666, 327] width 68 height 21
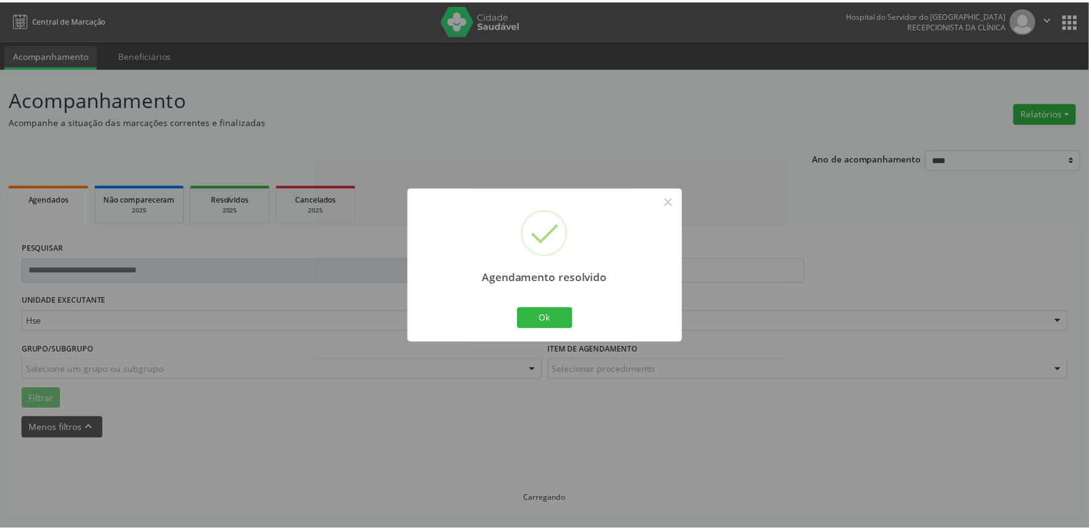
scroll to position [0, 0]
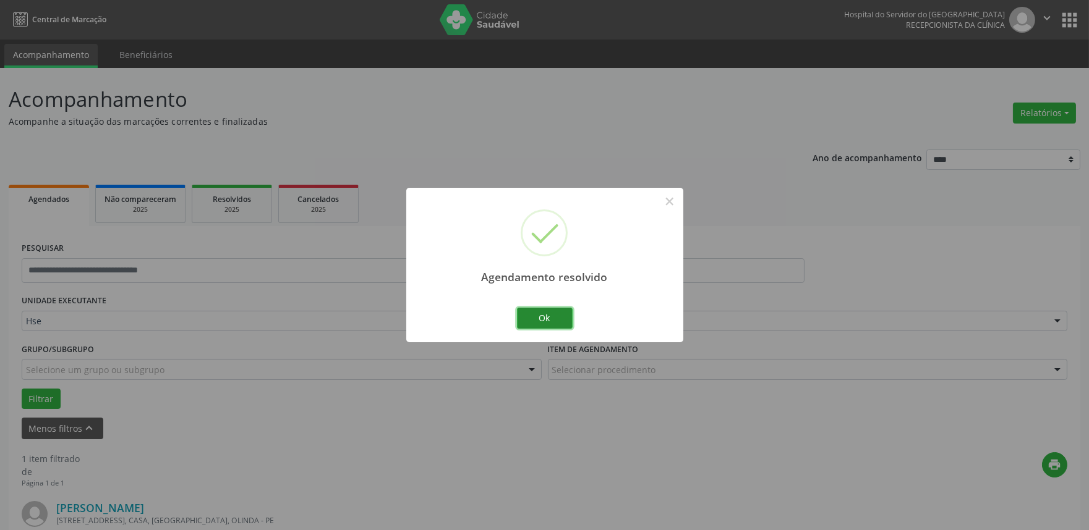
click at [565, 326] on button "Ok" at bounding box center [545, 318] width 56 height 21
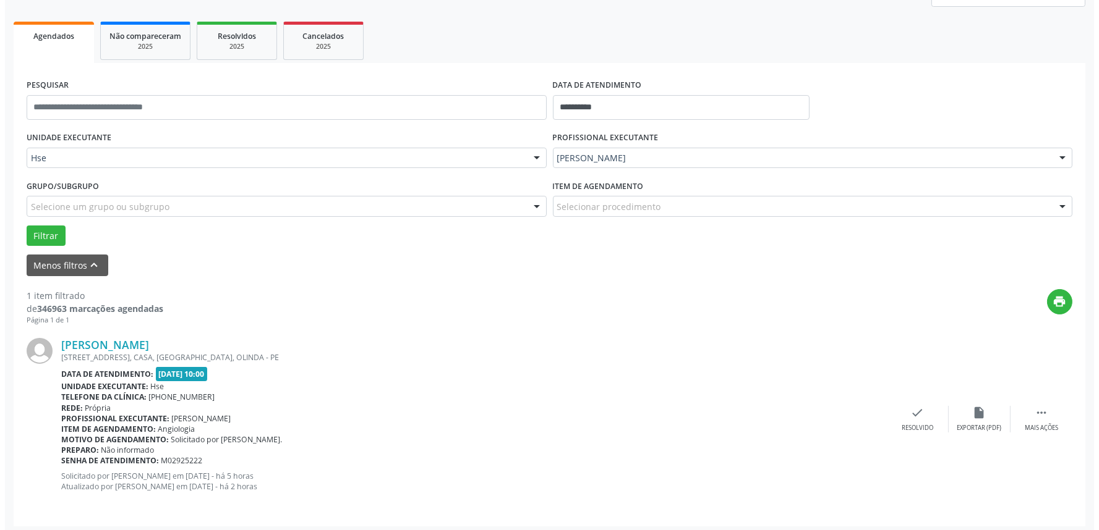
scroll to position [167, 0]
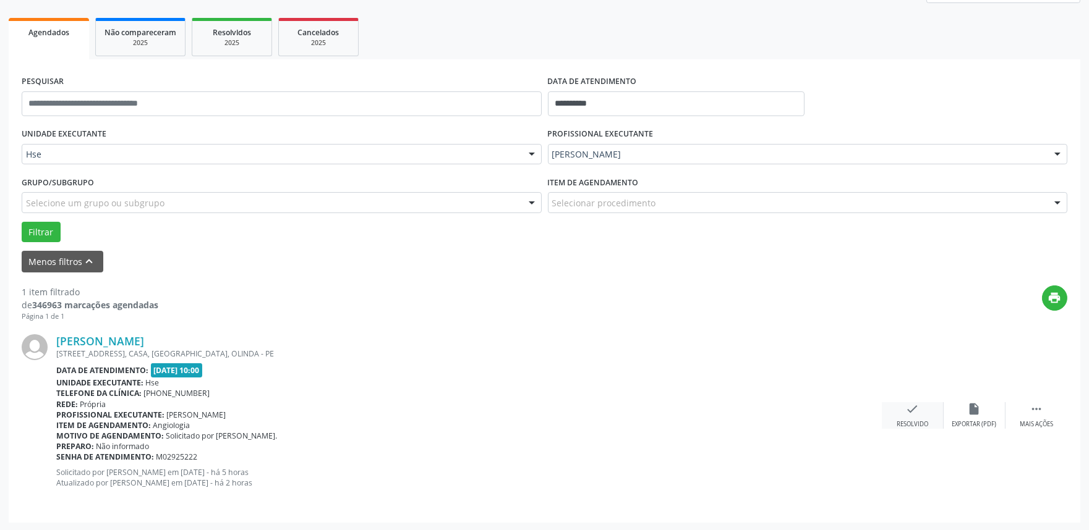
click at [907, 409] on icon "check" at bounding box center [913, 409] width 14 height 14
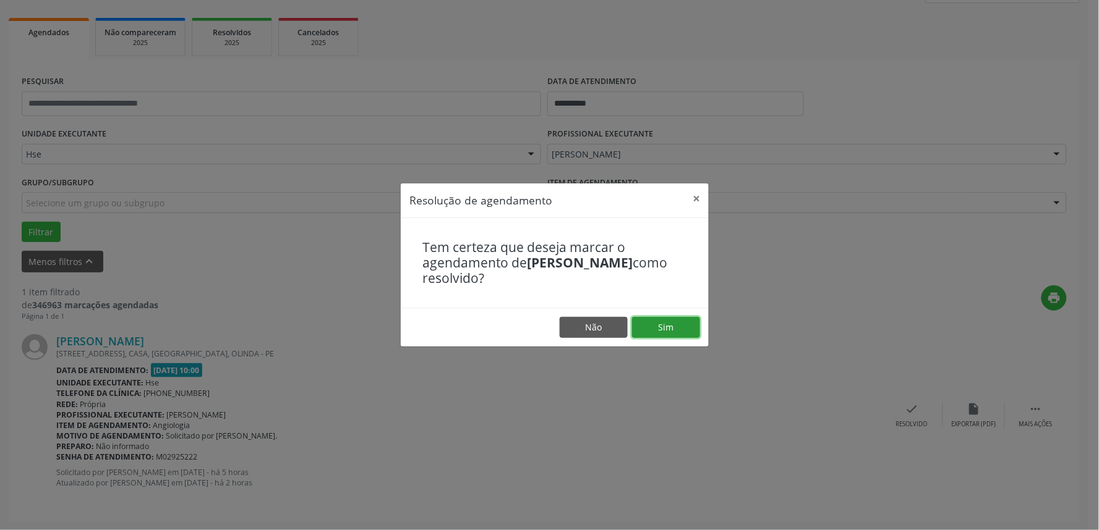
click at [674, 320] on button "Sim" at bounding box center [666, 327] width 68 height 21
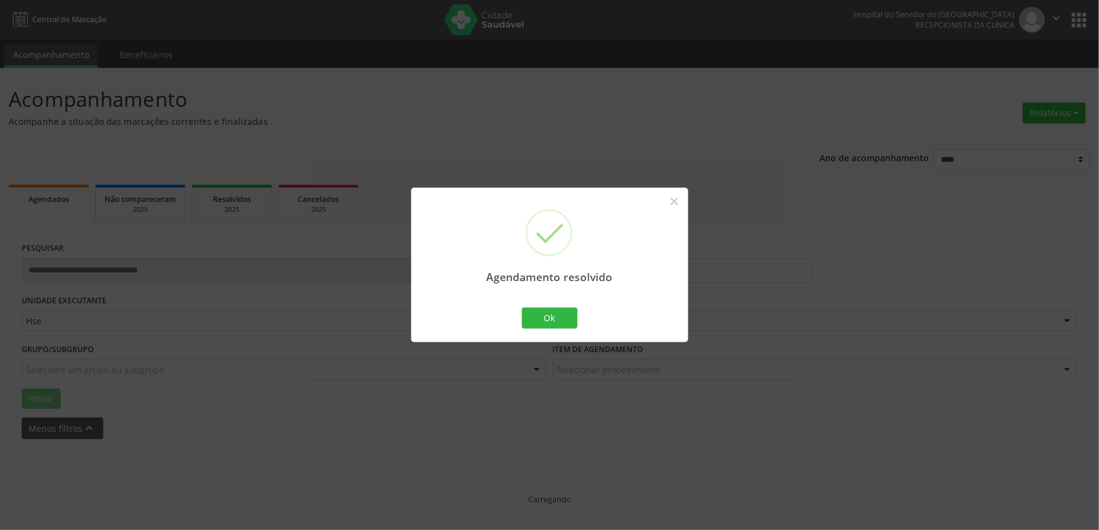
scroll to position [0, 0]
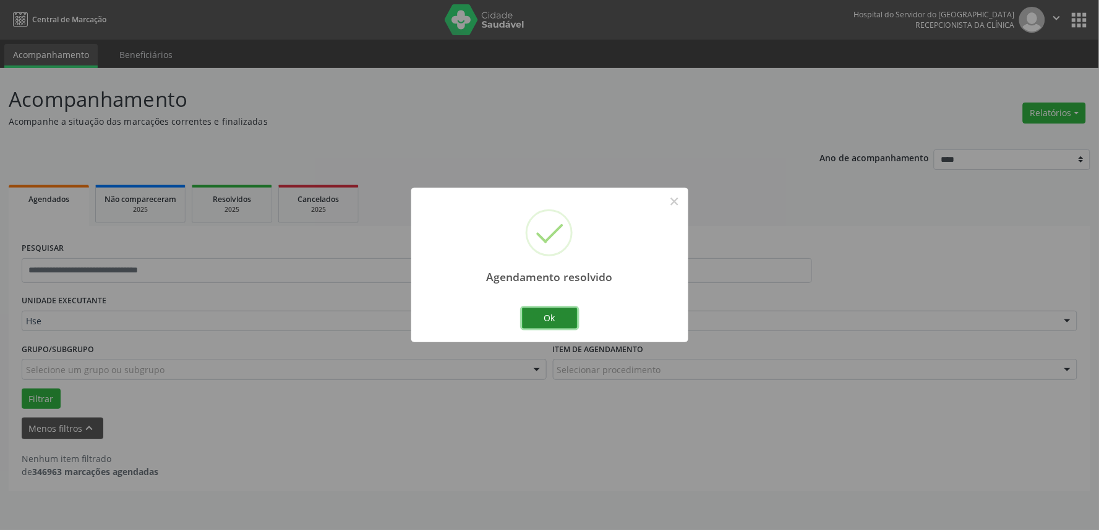
click at [548, 326] on button "Ok" at bounding box center [550, 318] width 56 height 21
